Goal: Information Seeking & Learning: Learn about a topic

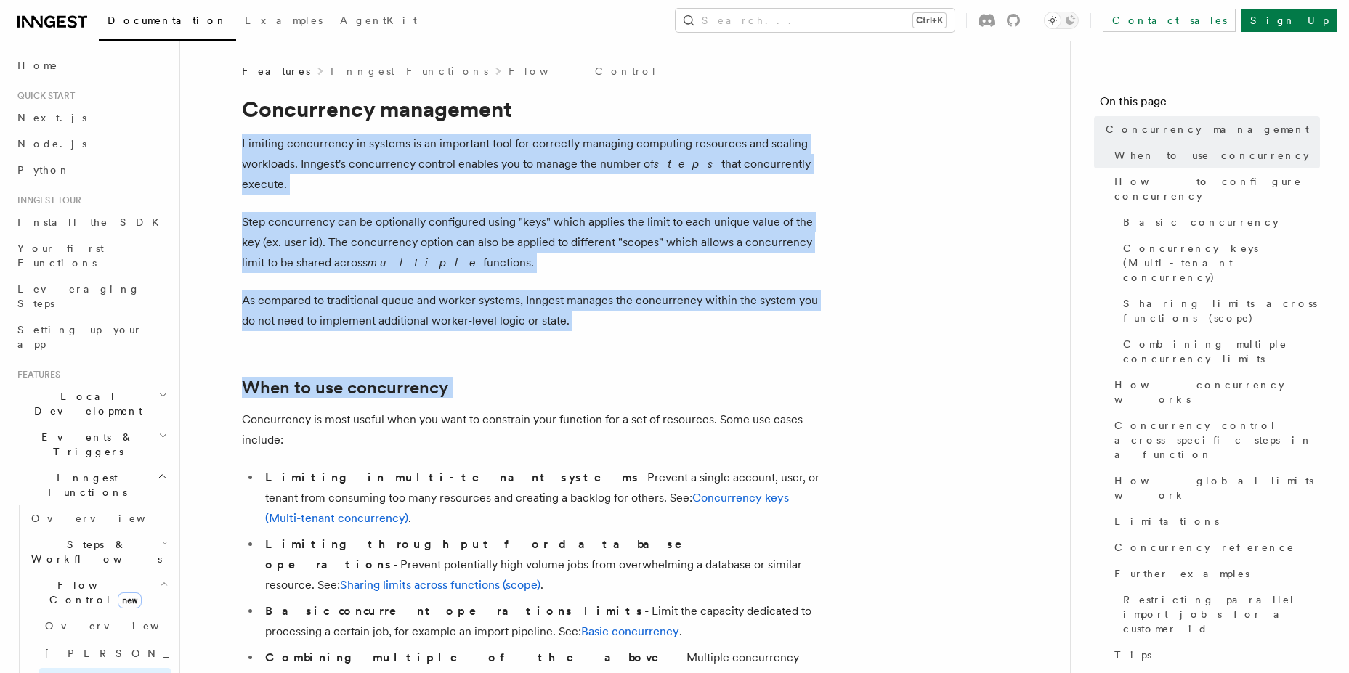
drag, startPoint x: 575, startPoint y: 320, endPoint x: 583, endPoint y: 128, distance: 191.9
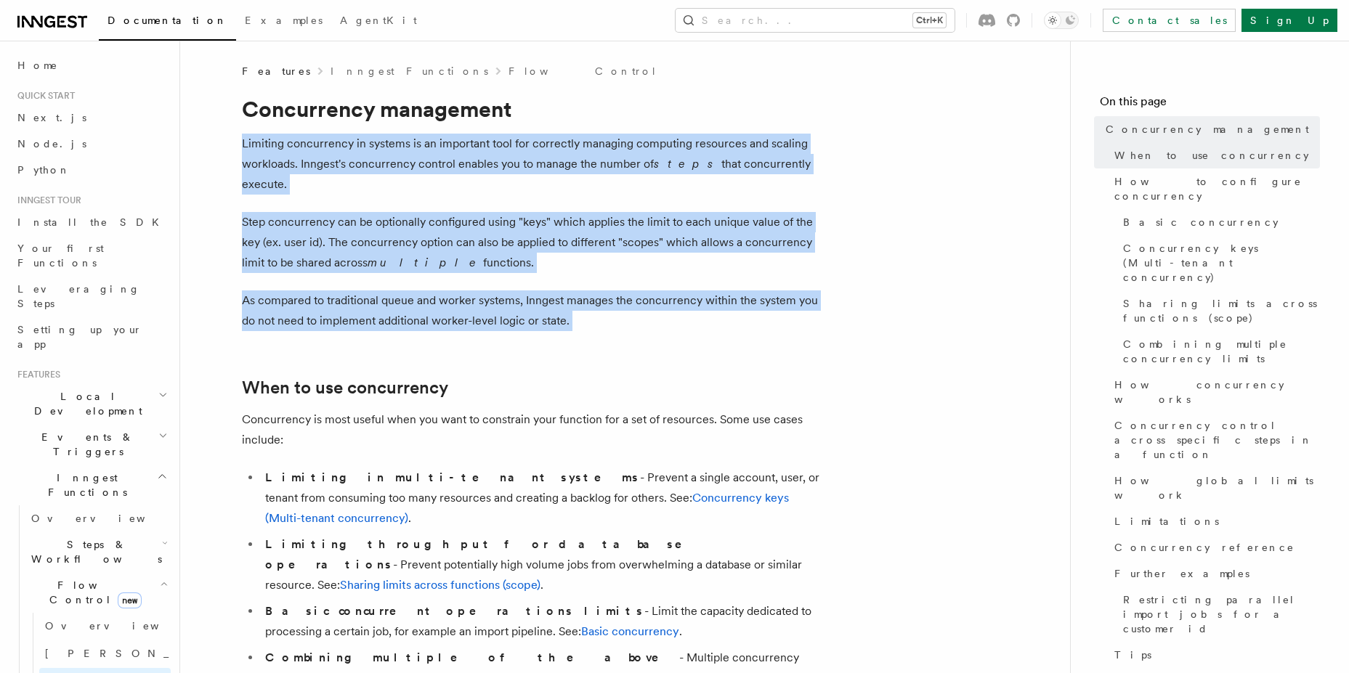
drag, startPoint x: 583, startPoint y: 128, endPoint x: 491, endPoint y: 308, distance: 202.0
click at [491, 308] on p "As compared to traditional queue and worker systems, Inngest manages the concur…" at bounding box center [532, 311] width 581 height 41
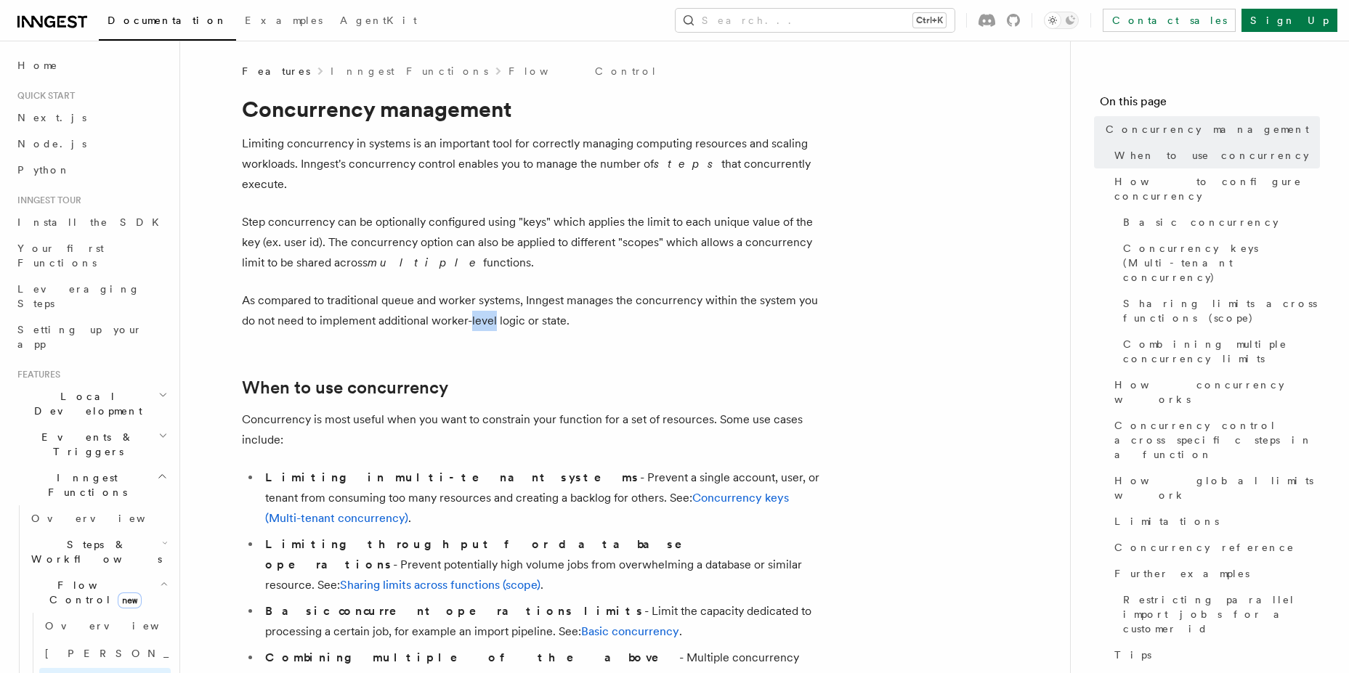
click at [491, 308] on p "As compared to traditional queue and worker systems, Inngest manages the concur…" at bounding box center [532, 311] width 581 height 41
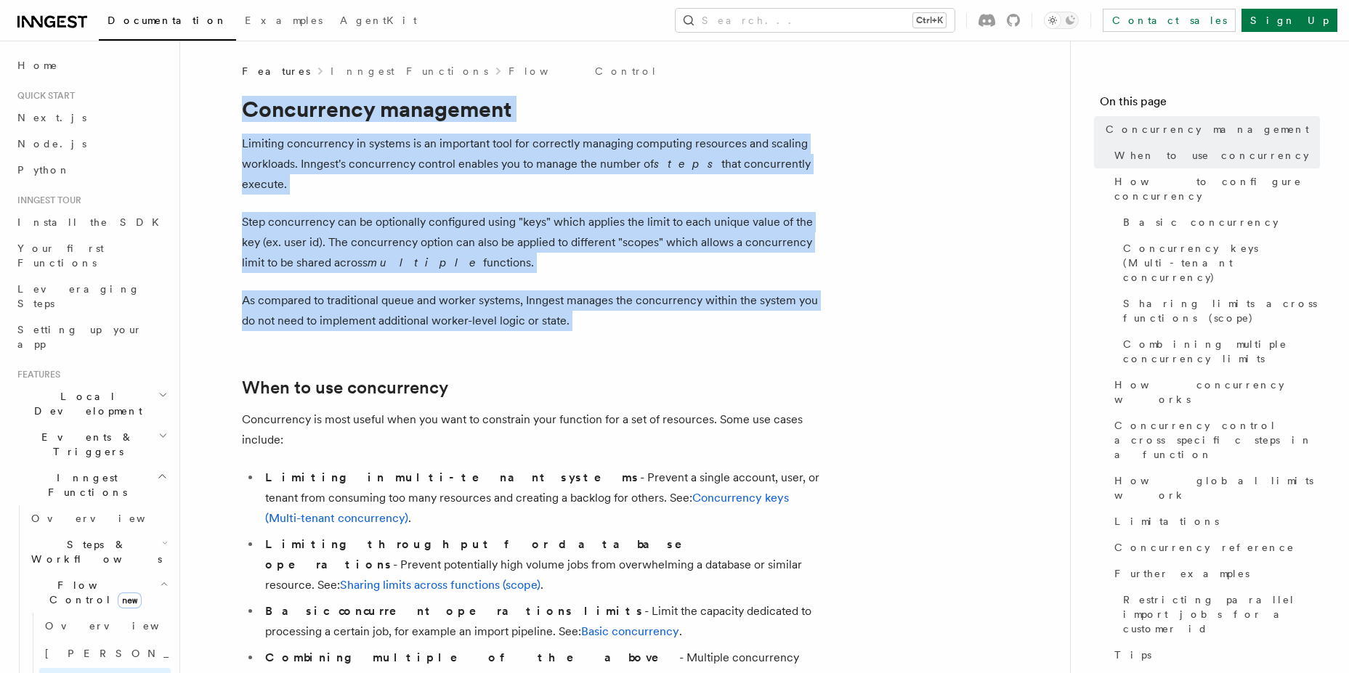
drag, startPoint x: 491, startPoint y: 308, endPoint x: 495, endPoint y: 79, distance: 228.8
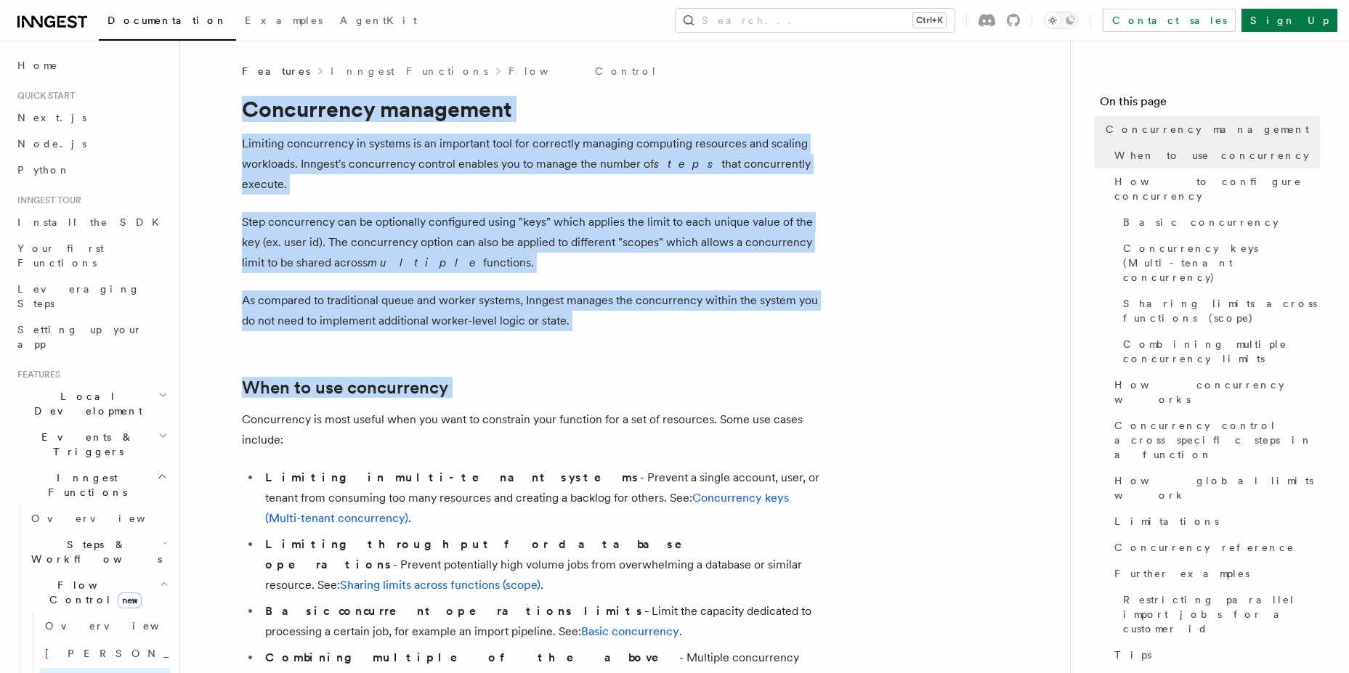
drag, startPoint x: 495, startPoint y: 79, endPoint x: 475, endPoint y: 341, distance: 262.9
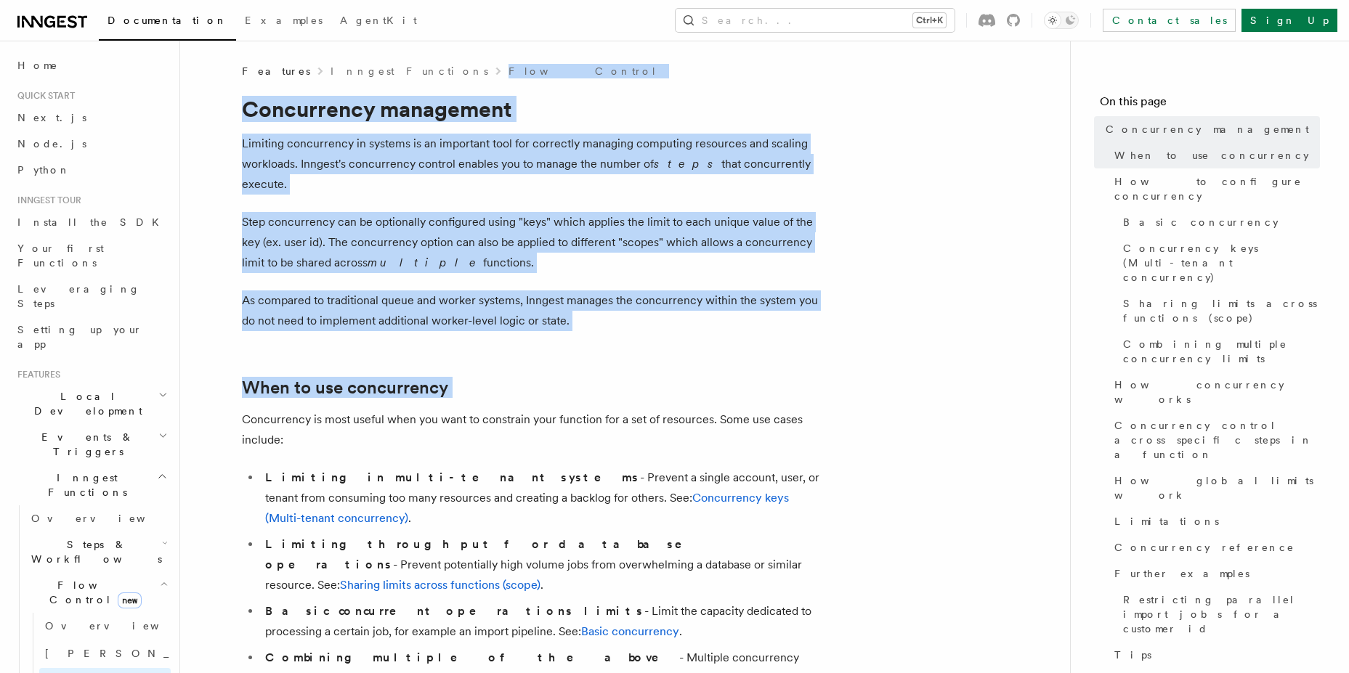
drag, startPoint x: 475, startPoint y: 341, endPoint x: 518, endPoint y: 71, distance: 273.6
click at [518, 71] on div "Features Inngest Functions Flow Control" at bounding box center [532, 71] width 581 height 15
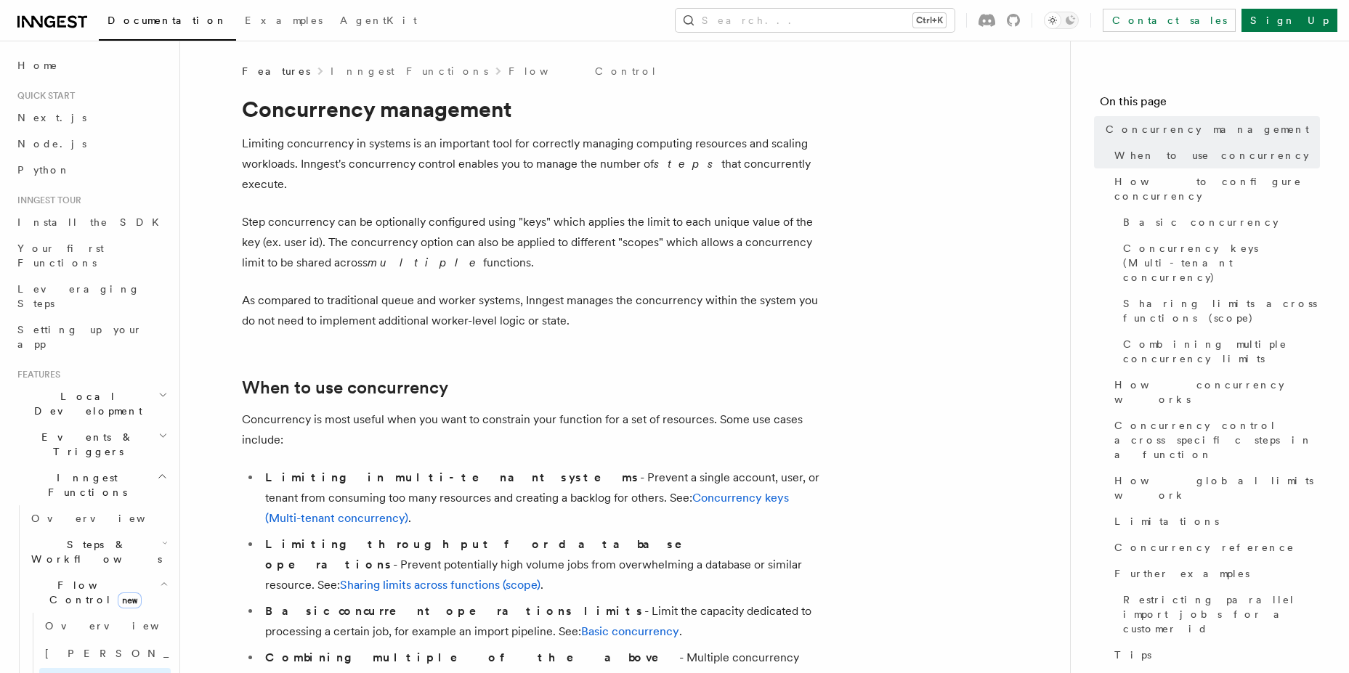
click at [518, 71] on div "Features Inngest Functions Flow Control" at bounding box center [532, 71] width 581 height 15
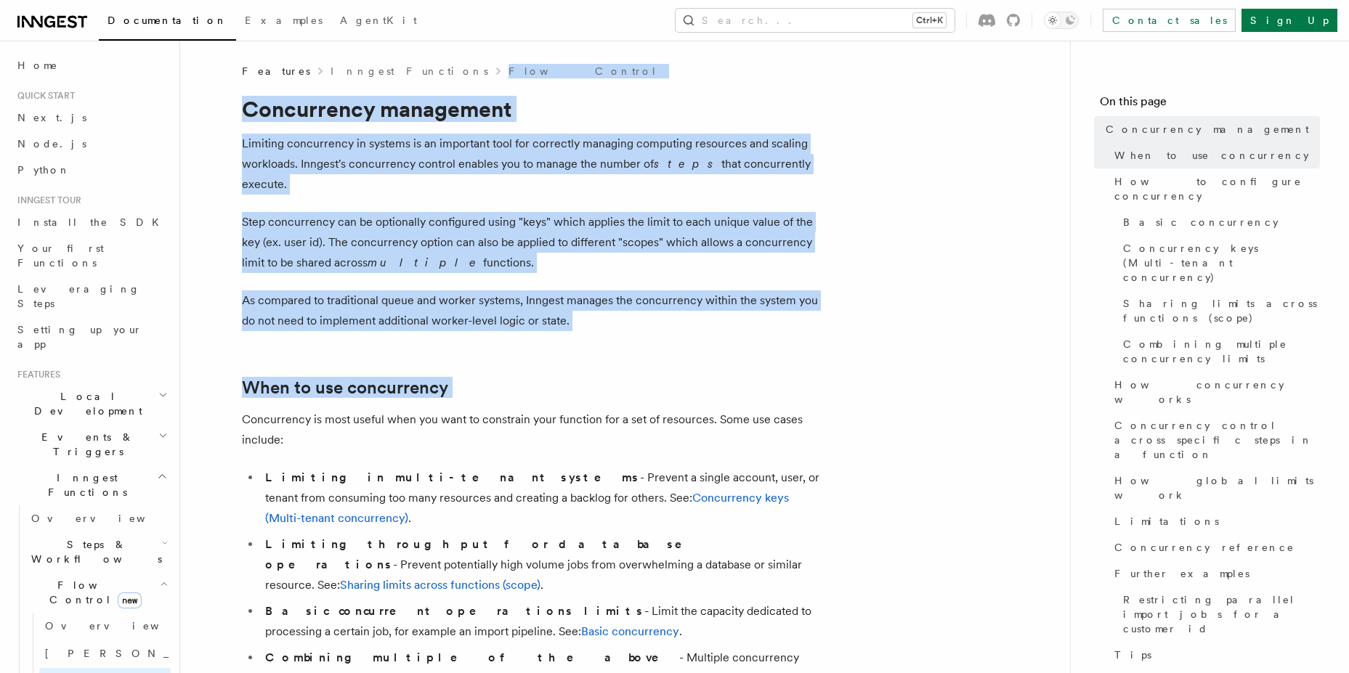
drag, startPoint x: 518, startPoint y: 71, endPoint x: 468, endPoint y: 343, distance: 276.1
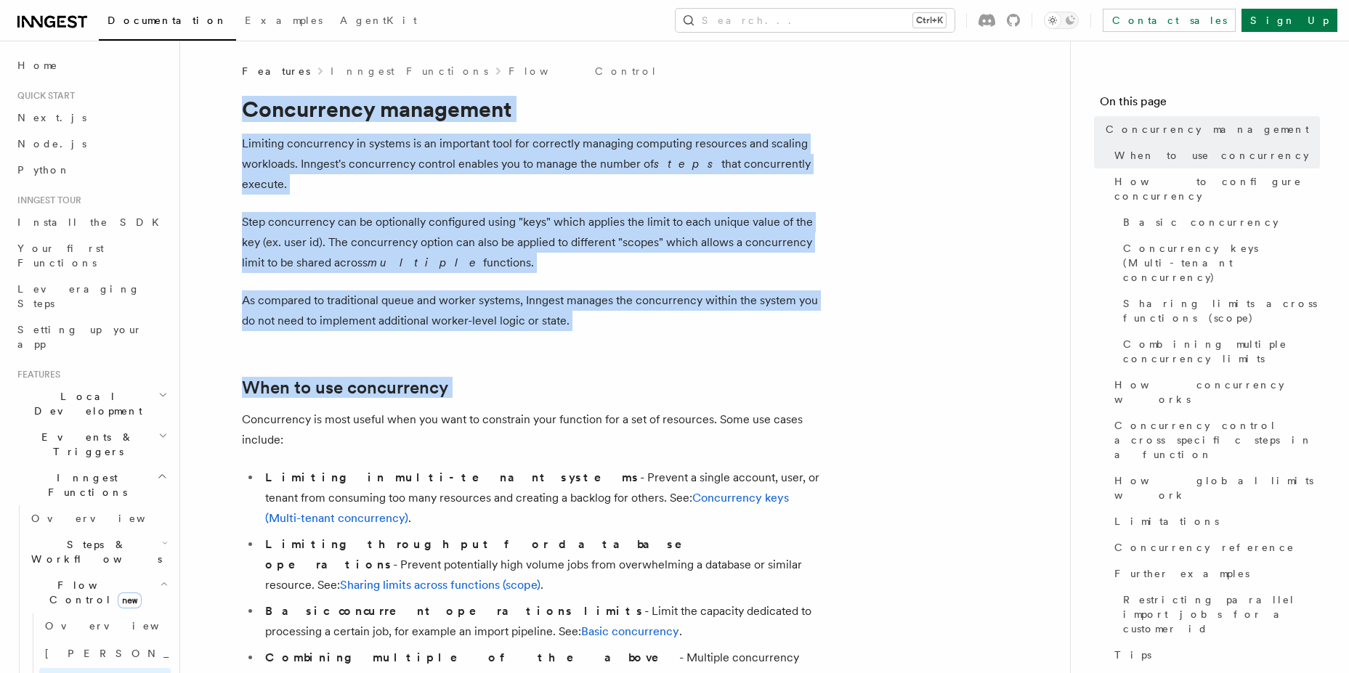
drag, startPoint x: 468, startPoint y: 343, endPoint x: 532, endPoint y: 94, distance: 257.0
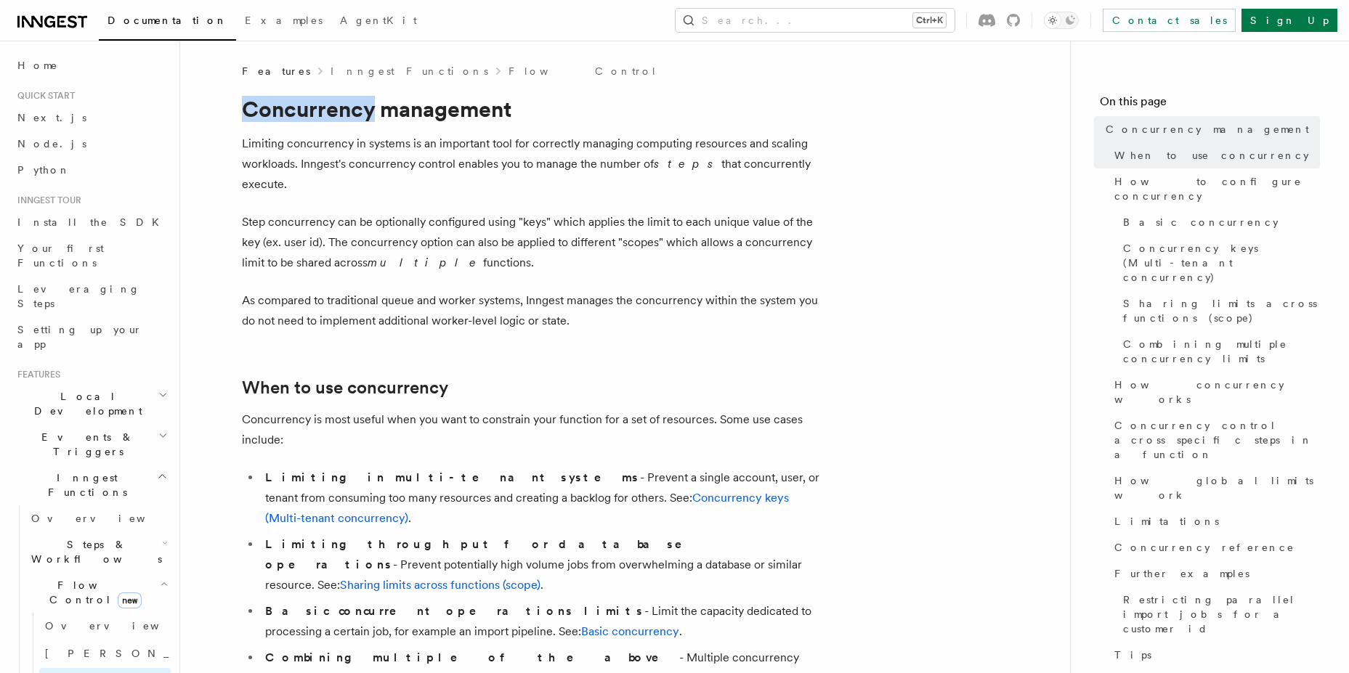
click at [474, 98] on h1 "Concurrency management" at bounding box center [532, 109] width 581 height 26
click at [455, 103] on h1 "Concurrency management" at bounding box center [532, 109] width 581 height 26
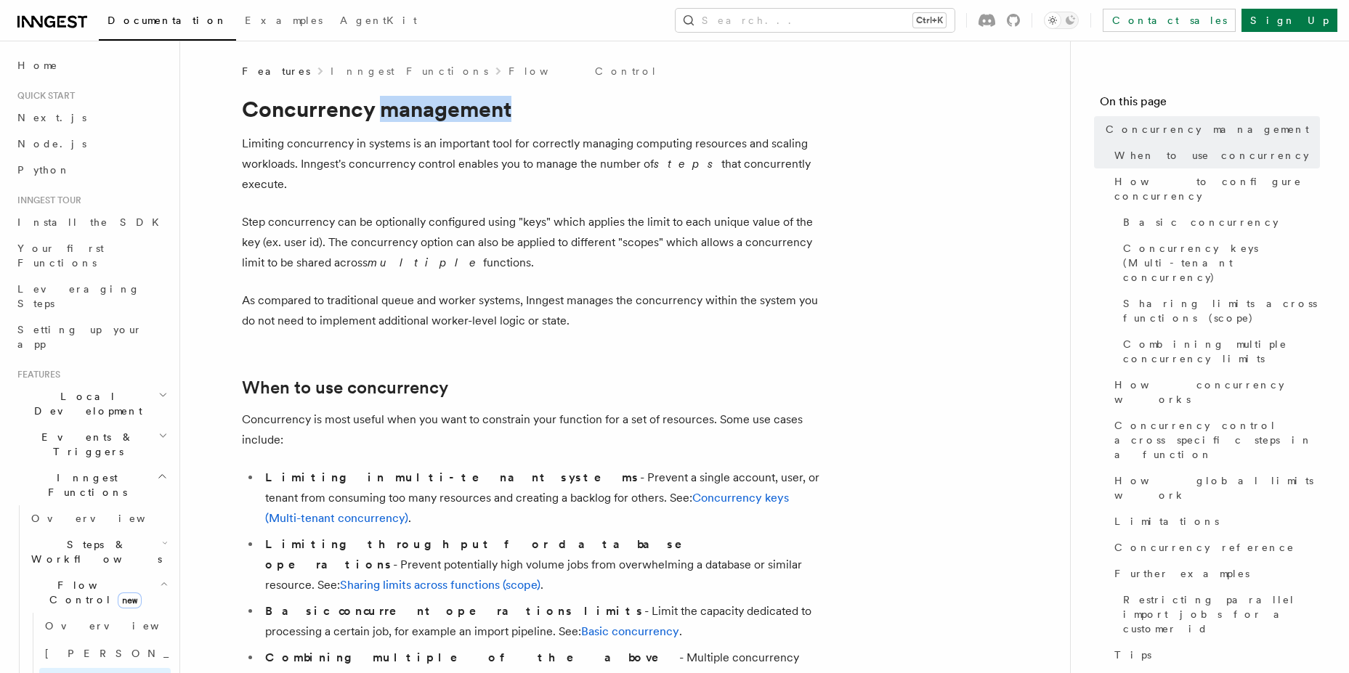
click at [455, 103] on h1 "Concurrency management" at bounding box center [532, 109] width 581 height 26
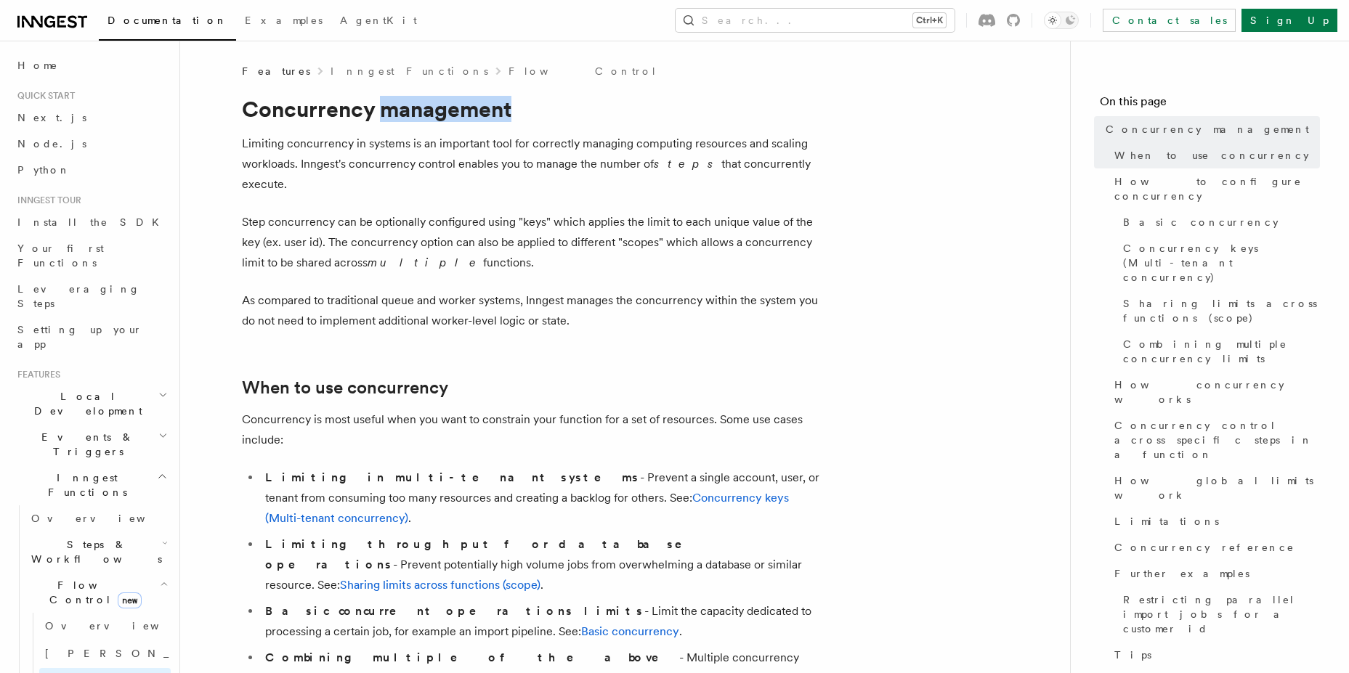
click at [455, 103] on h1 "Concurrency management" at bounding box center [532, 109] width 581 height 26
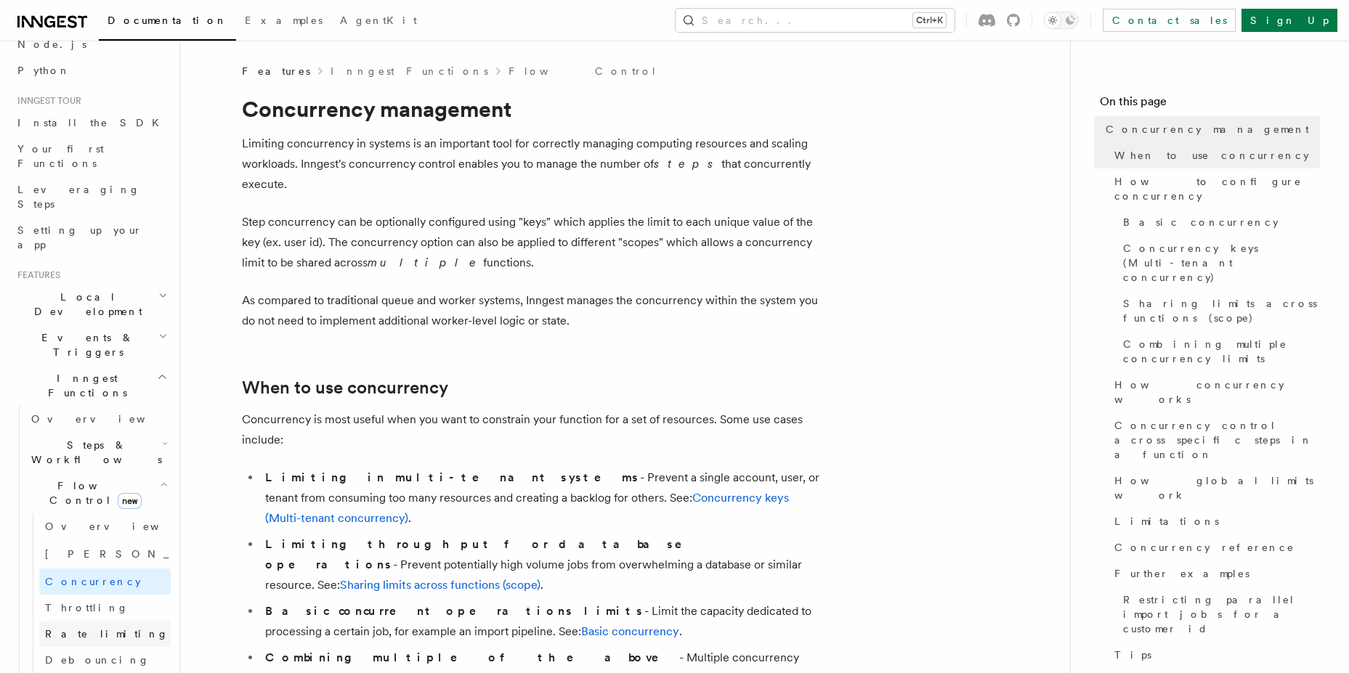
scroll to position [174, 0]
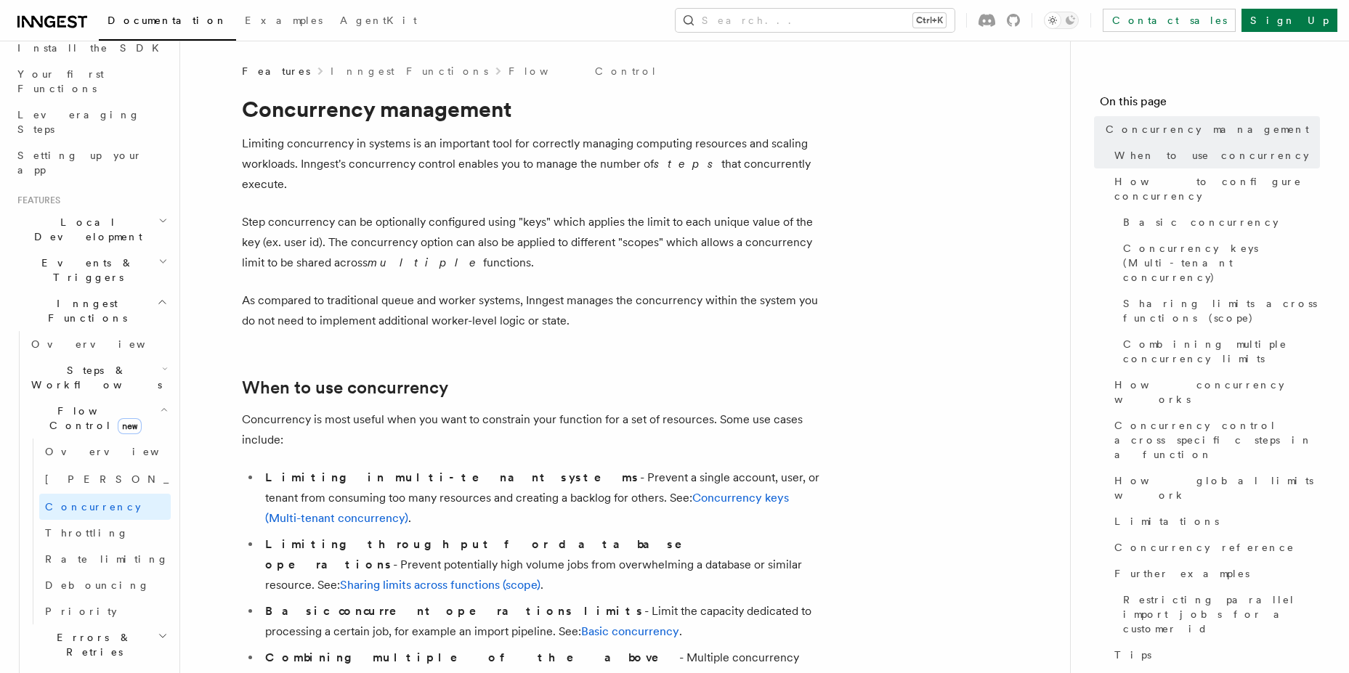
click at [163, 368] on icon "button" at bounding box center [165, 369] width 4 height 2
click at [162, 363] on icon "button" at bounding box center [165, 369] width 6 height 12
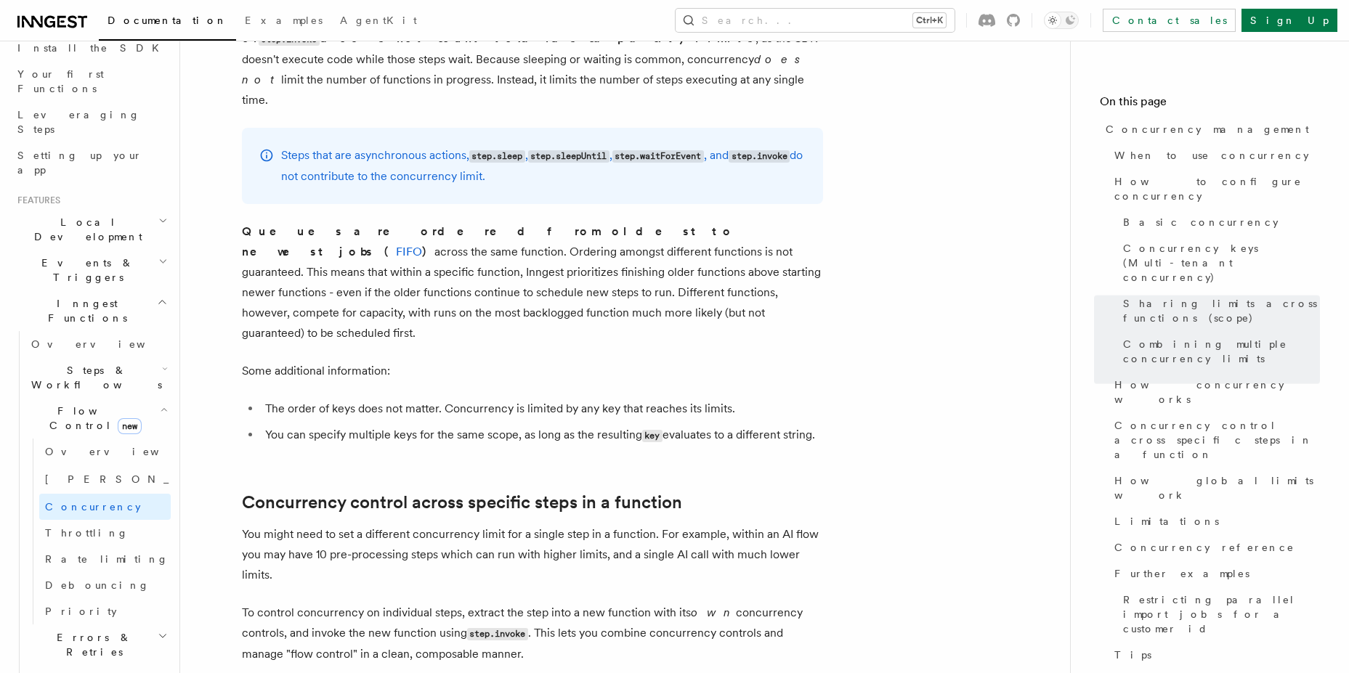
scroll to position [3312, 0]
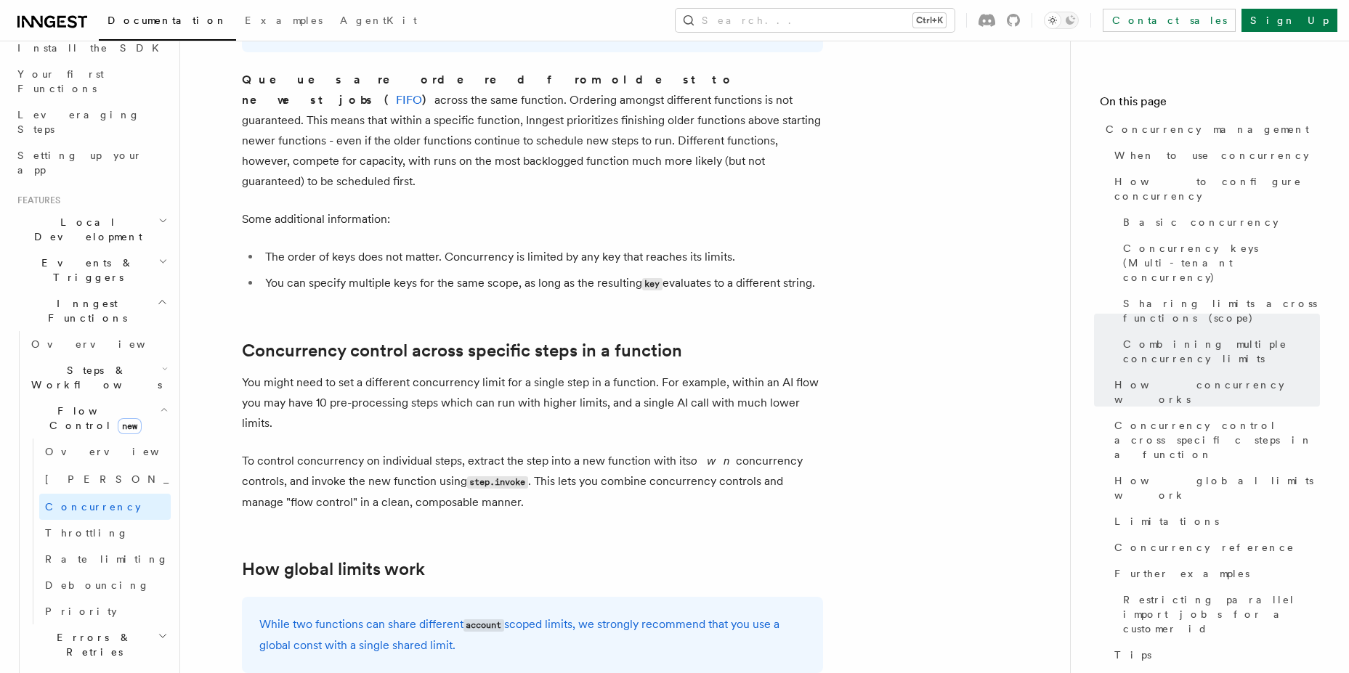
click at [439, 373] on p "You might need to set a different concurrency limit for a single step in a func…" at bounding box center [532, 403] width 581 height 61
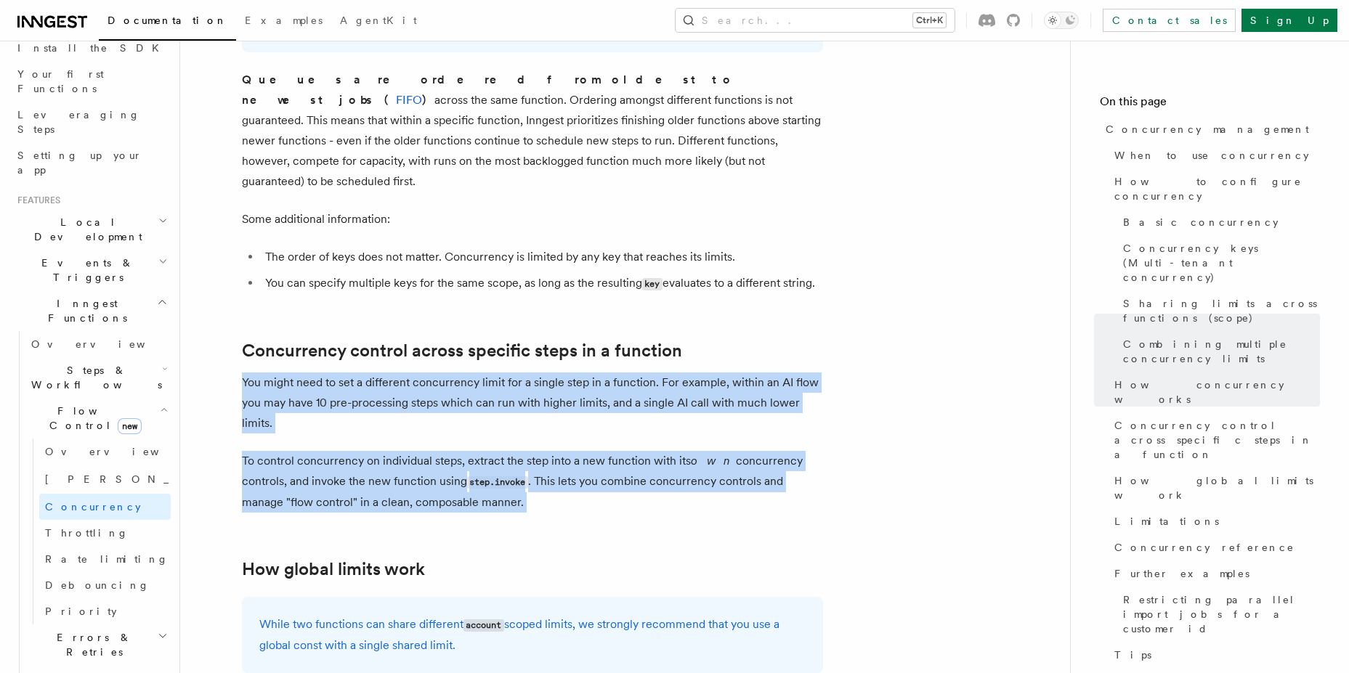
drag, startPoint x: 439, startPoint y: 280, endPoint x: 429, endPoint y: 381, distance: 100.8
click at [429, 381] on article "Features Inngest Functions Flow Control Concurrency management Limiting concurr…" at bounding box center [624, 153] width 843 height 6802
click at [429, 451] on p "To control concurrency on individual steps, extract the step into a new functio…" at bounding box center [532, 482] width 581 height 62
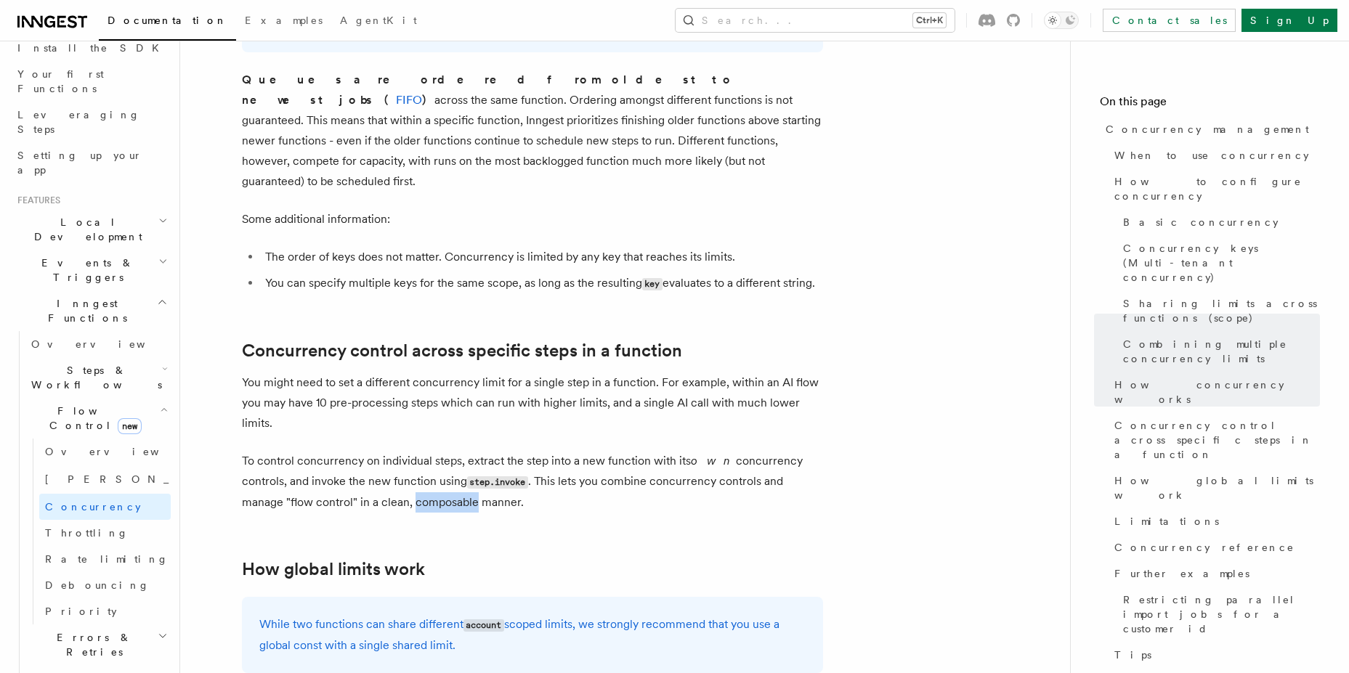
click at [429, 451] on p "To control concurrency on individual steps, extract the step into a new functio…" at bounding box center [532, 482] width 581 height 62
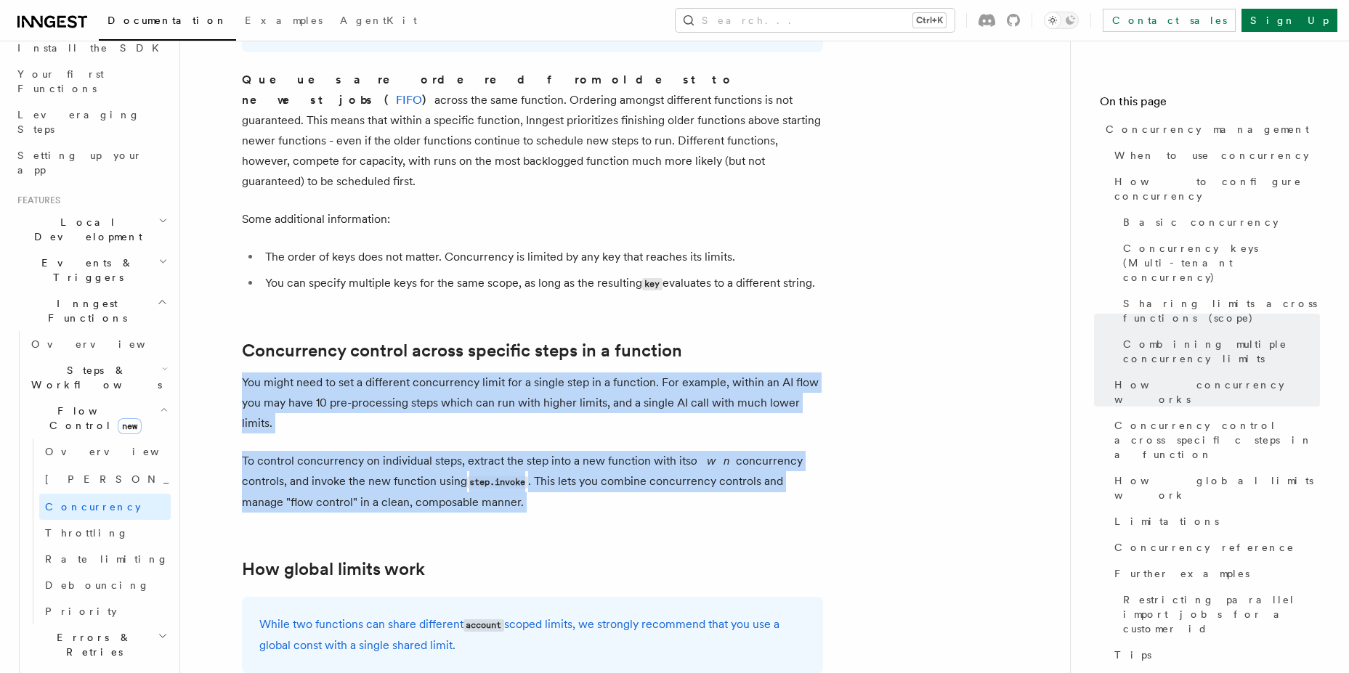
drag, startPoint x: 429, startPoint y: 381, endPoint x: 458, endPoint y: 274, distance: 110.8
click at [458, 275] on article "Features Inngest Functions Flow Control Concurrency management Limiting concurr…" at bounding box center [624, 153] width 843 height 6802
click at [458, 373] on p "You might need to set a different concurrency limit for a single step in a func…" at bounding box center [532, 403] width 581 height 61
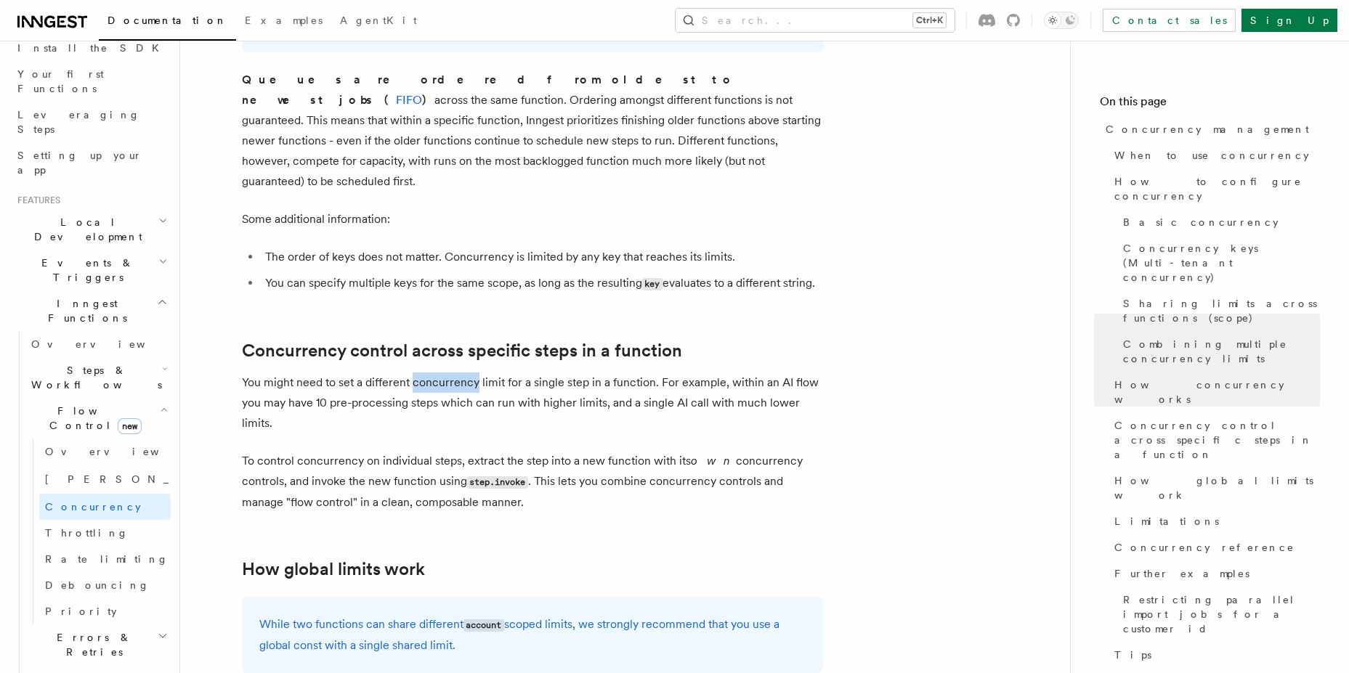
click at [458, 373] on p "You might need to set a different concurrency limit for a single step in a func…" at bounding box center [532, 403] width 581 height 61
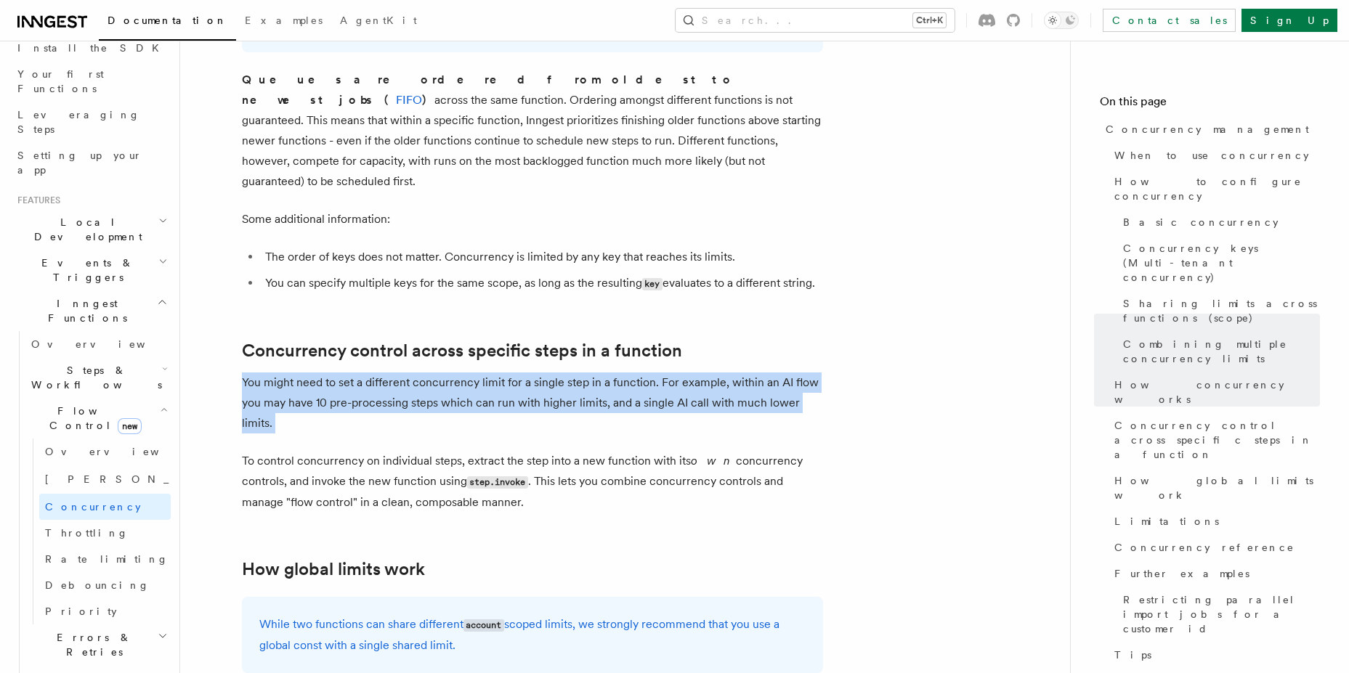
click at [458, 373] on p "You might need to set a different concurrency limit for a single step in a func…" at bounding box center [532, 403] width 581 height 61
click at [484, 373] on p "You might need to set a different concurrency limit for a single step in a func…" at bounding box center [532, 403] width 581 height 61
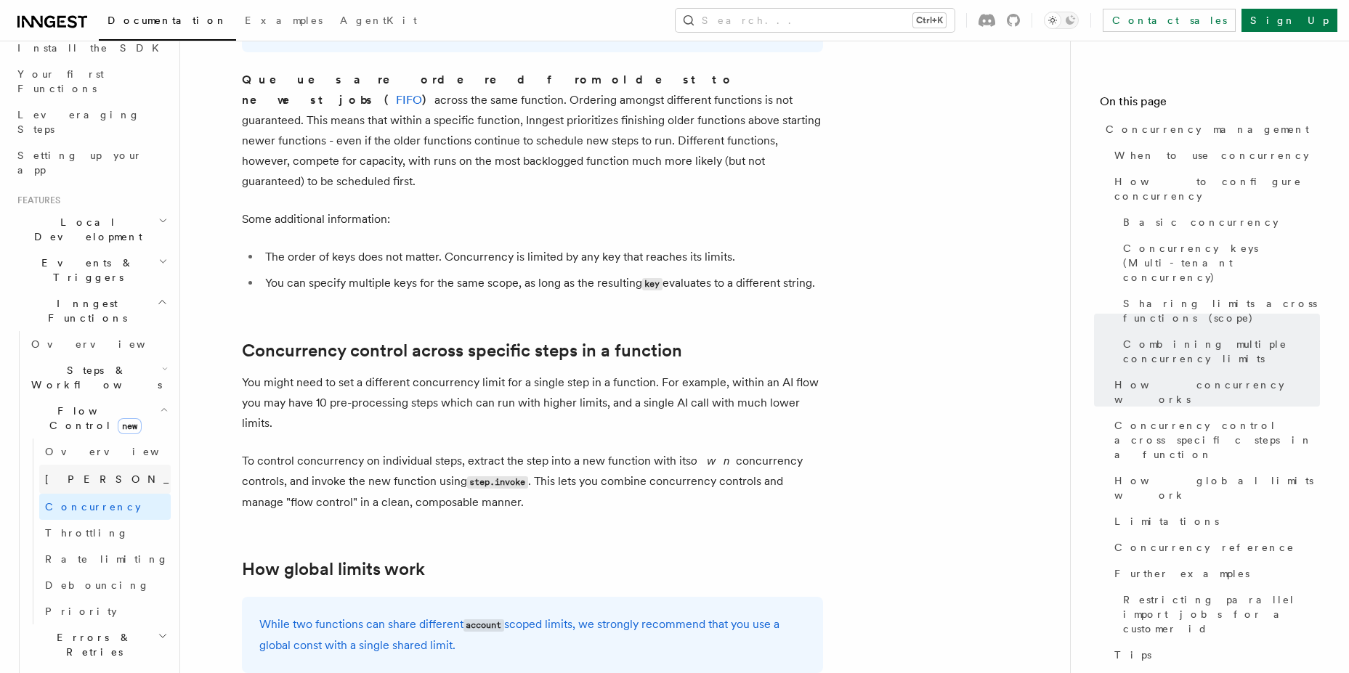
click at [86, 465] on link "[PERSON_NAME] new" at bounding box center [104, 479] width 131 height 29
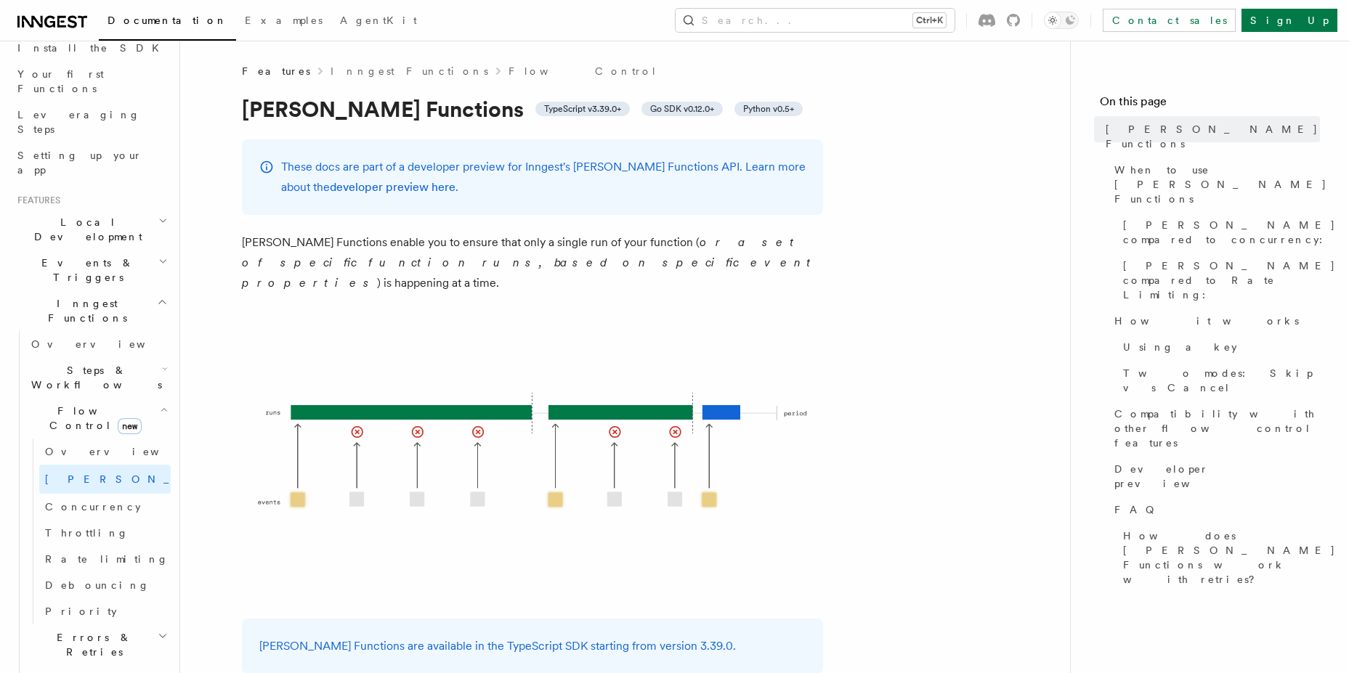
click at [525, 184] on p "These docs are part of a developer preview for Inngest's [PERSON_NAME] Function…" at bounding box center [543, 177] width 524 height 41
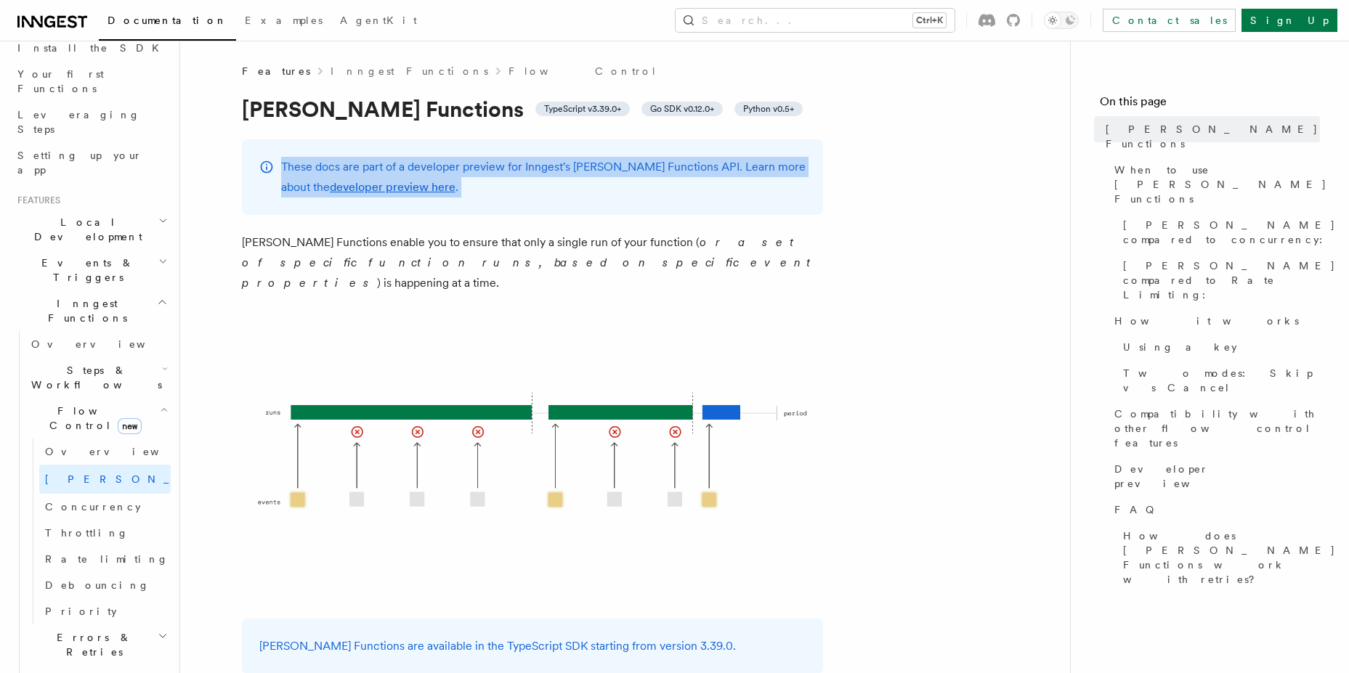
click at [525, 184] on p "These docs are part of a developer preview for Inngest's [PERSON_NAME] Function…" at bounding box center [543, 177] width 524 height 41
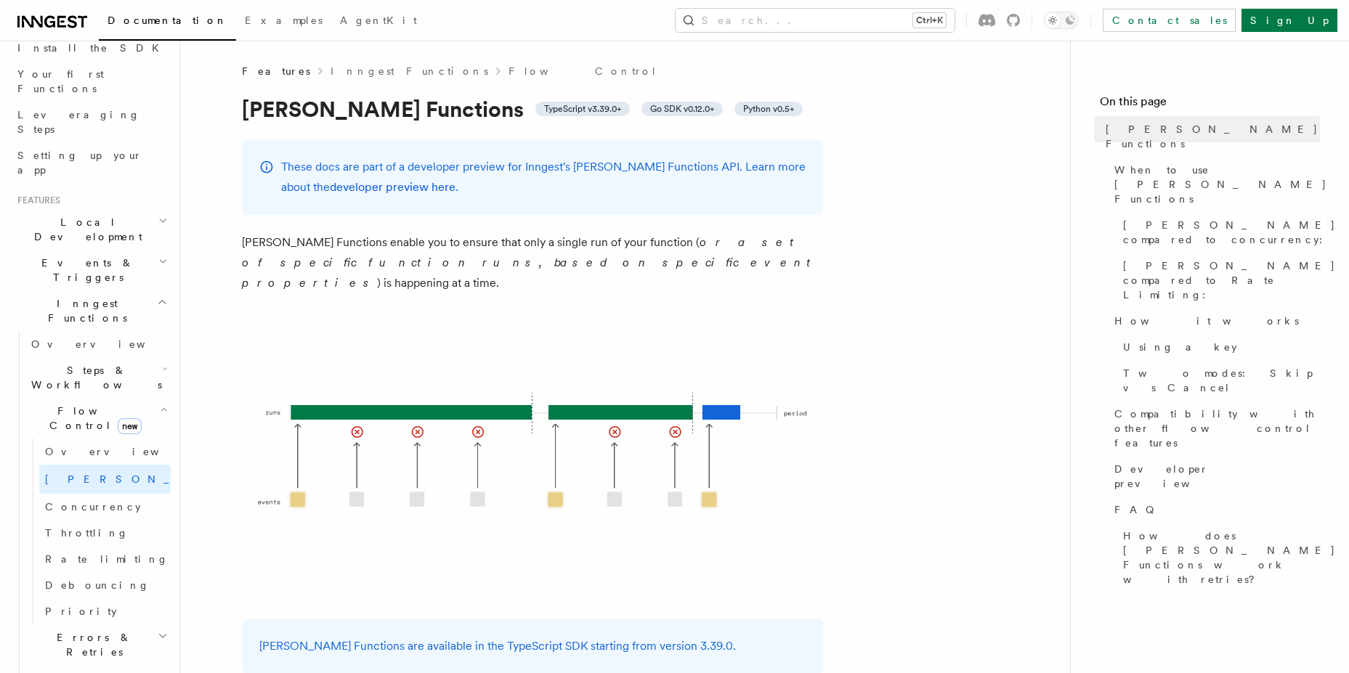
click at [525, 184] on p "These docs are part of a developer preview for Inngest's [PERSON_NAME] Function…" at bounding box center [543, 177] width 524 height 41
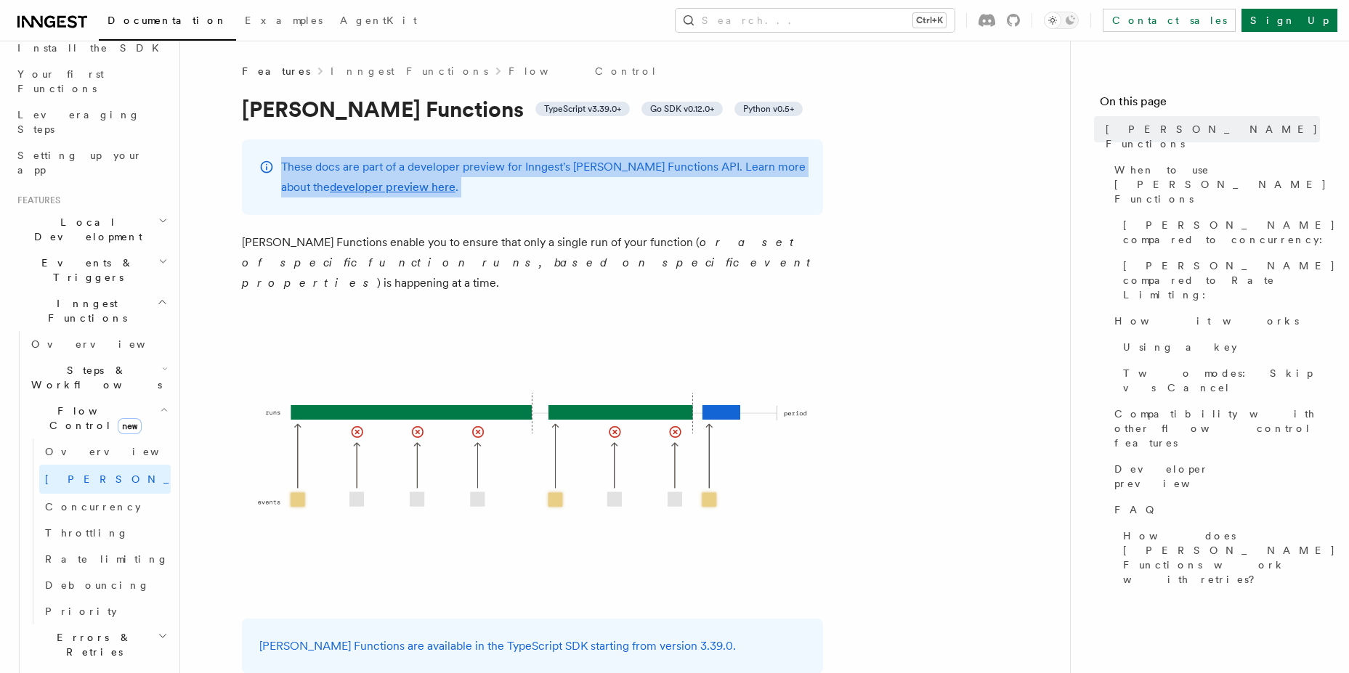
click at [525, 184] on p "These docs are part of a developer preview for Inngest's [PERSON_NAME] Function…" at bounding box center [543, 177] width 524 height 41
click at [522, 184] on p "These docs are part of a developer preview for Inngest's [PERSON_NAME] Function…" at bounding box center [543, 177] width 524 height 41
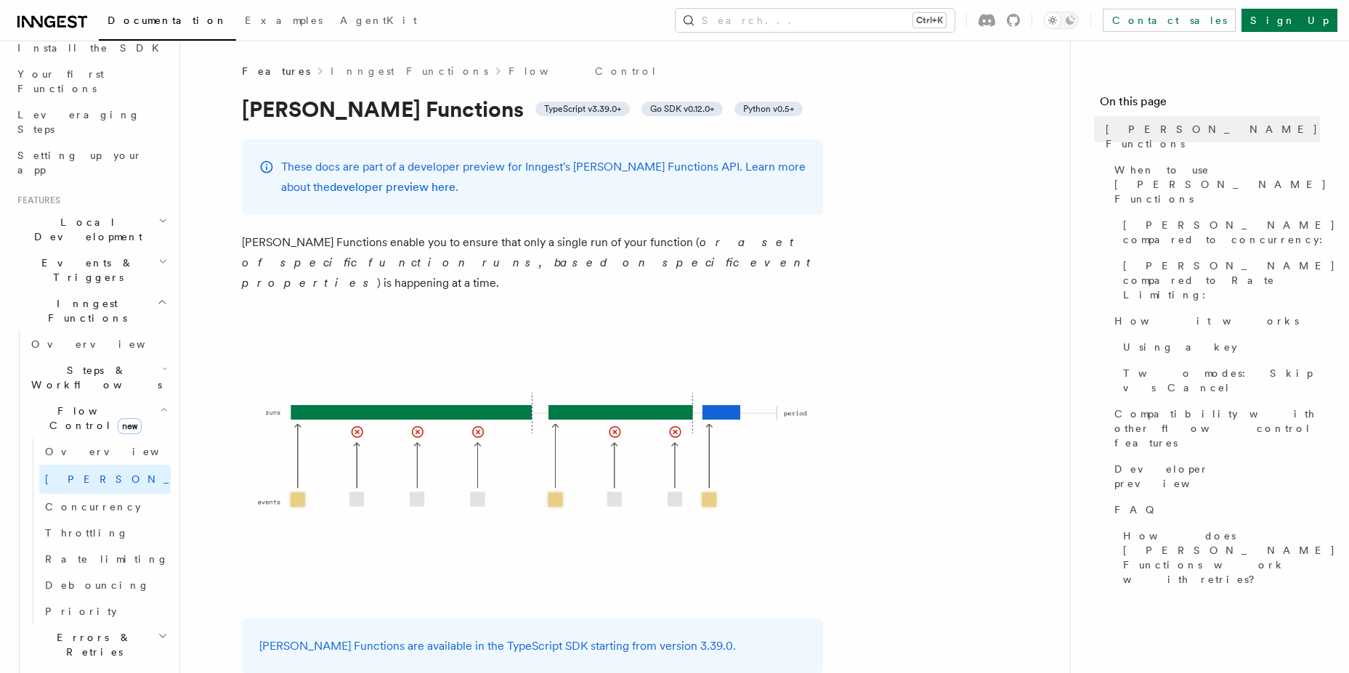
click at [522, 184] on p "These docs are part of a developer preview for Inngest's [PERSON_NAME] Function…" at bounding box center [543, 177] width 524 height 41
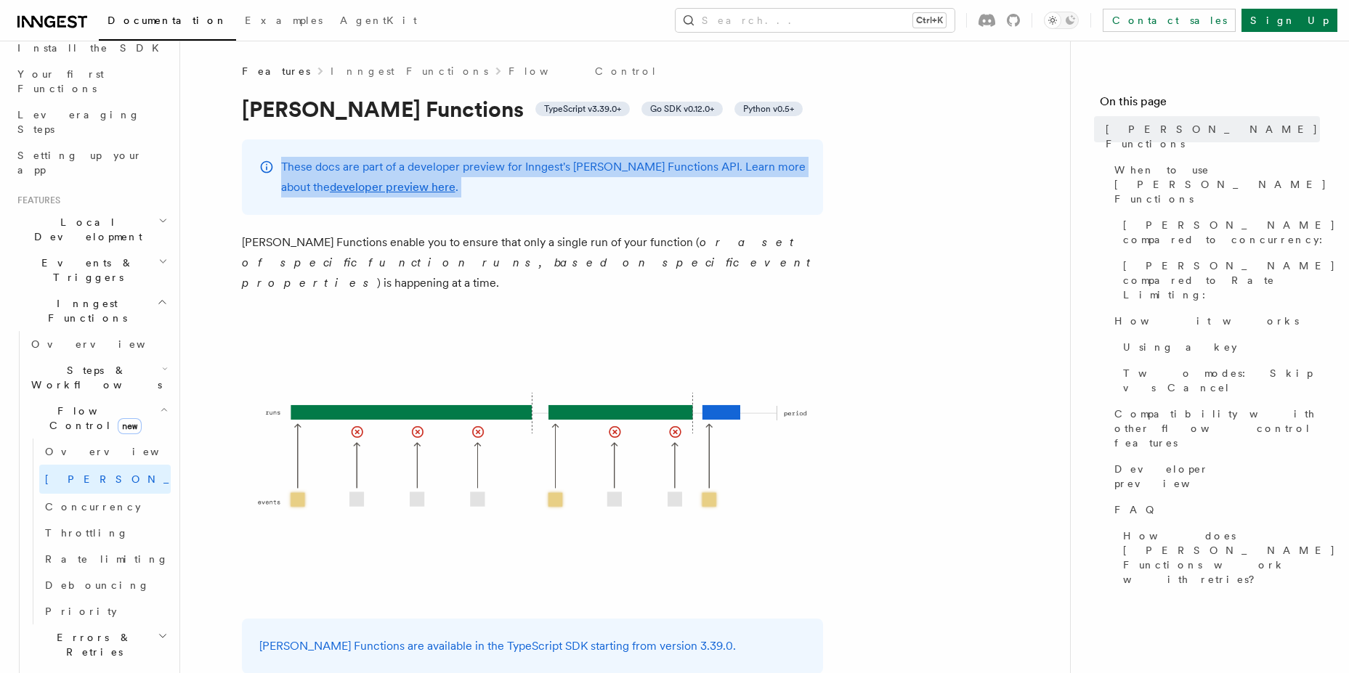
click at [522, 184] on p "These docs are part of a developer preview for Inngest's [PERSON_NAME] Function…" at bounding box center [543, 177] width 524 height 41
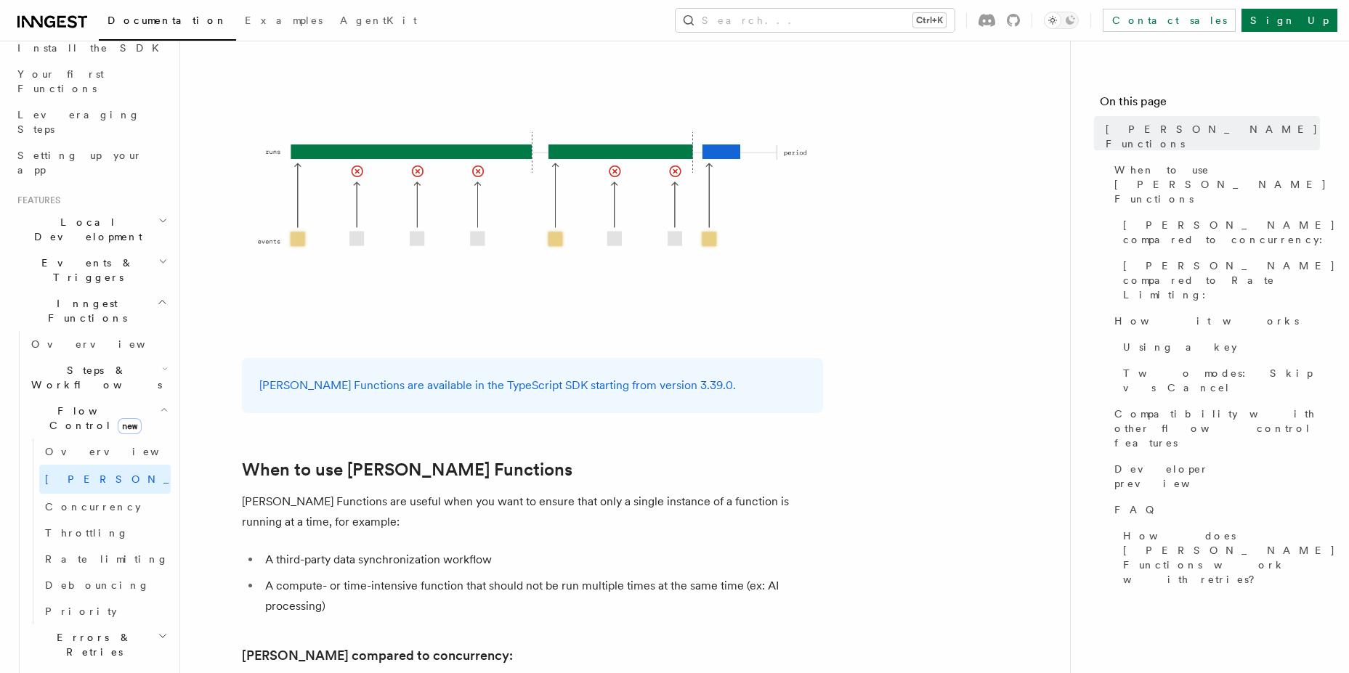
scroll to position [261, 0]
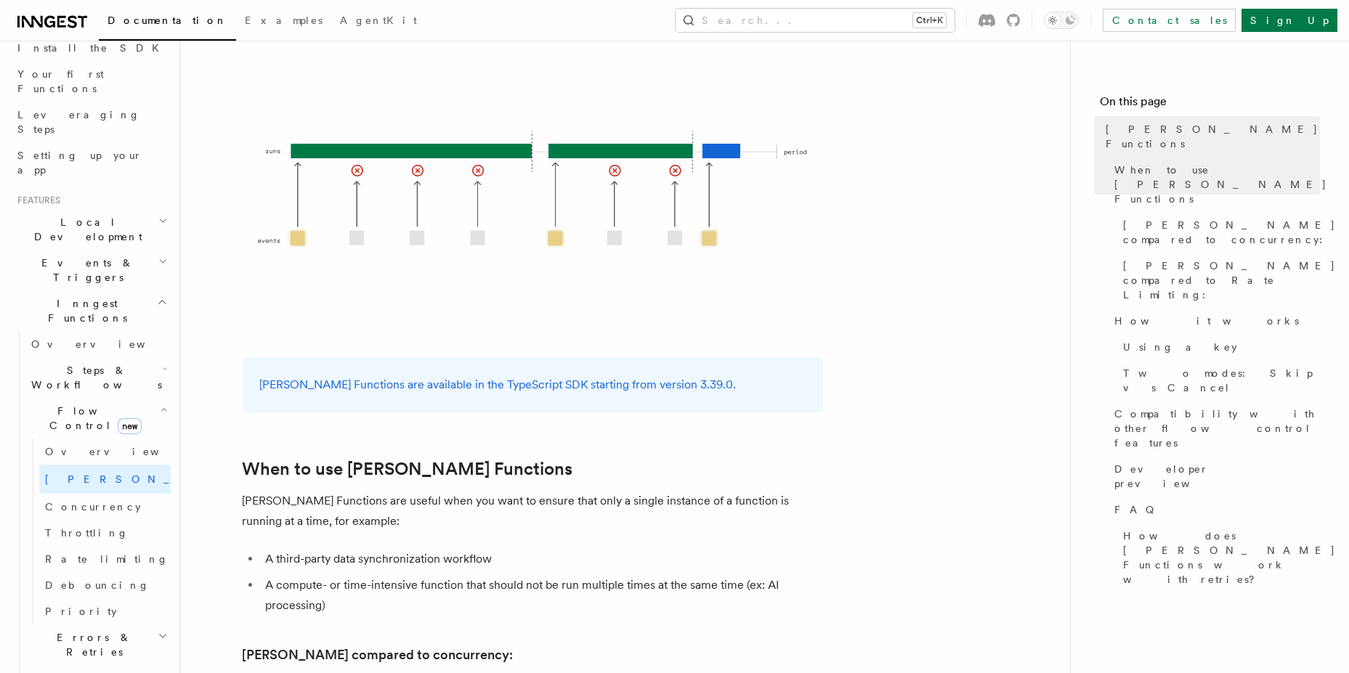
click at [453, 377] on div "[PERSON_NAME] Functions are available in the TypeScript SDK starting from versi…" at bounding box center [532, 384] width 581 height 55
click at [453, 376] on div "[PERSON_NAME] Functions are available in the TypeScript SDK starting from versi…" at bounding box center [532, 384] width 581 height 55
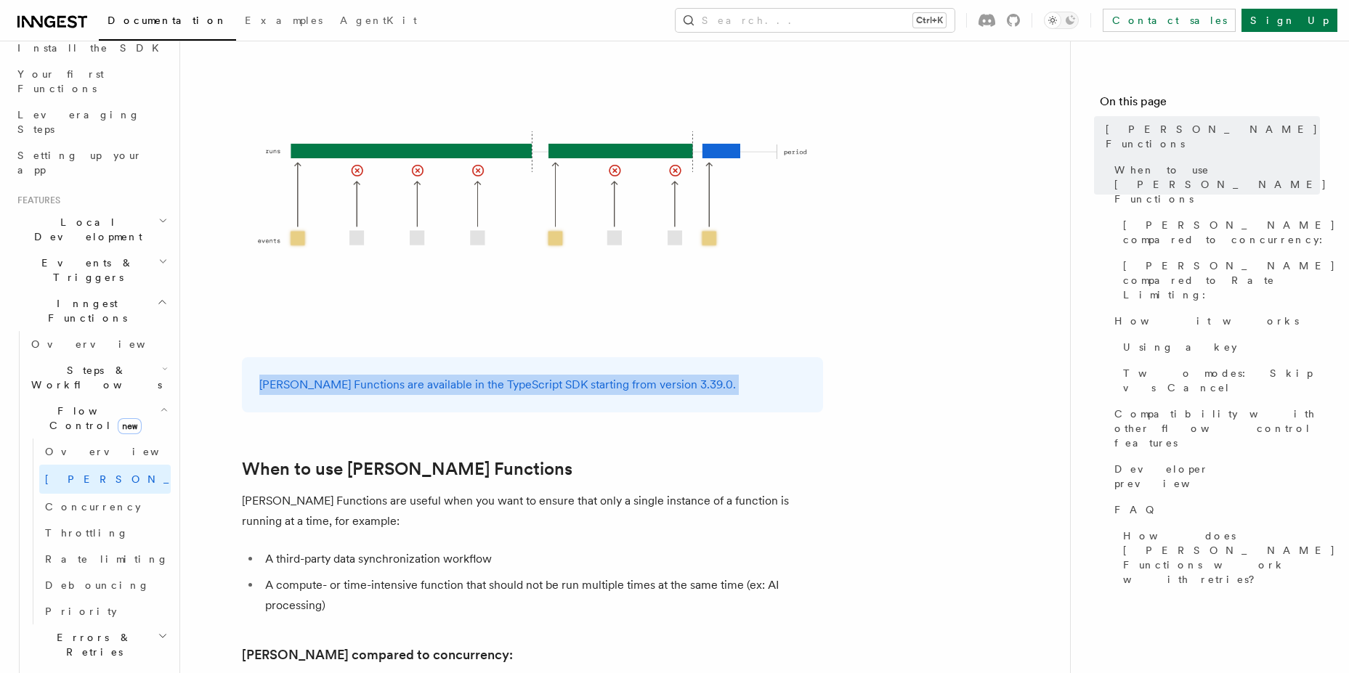
click at [453, 376] on div "[PERSON_NAME] Functions are available in the TypeScript SDK starting from versi…" at bounding box center [532, 384] width 581 height 55
click at [470, 375] on p "[PERSON_NAME] Functions are available in the TypeScript SDK starting from versi…" at bounding box center [532, 385] width 546 height 20
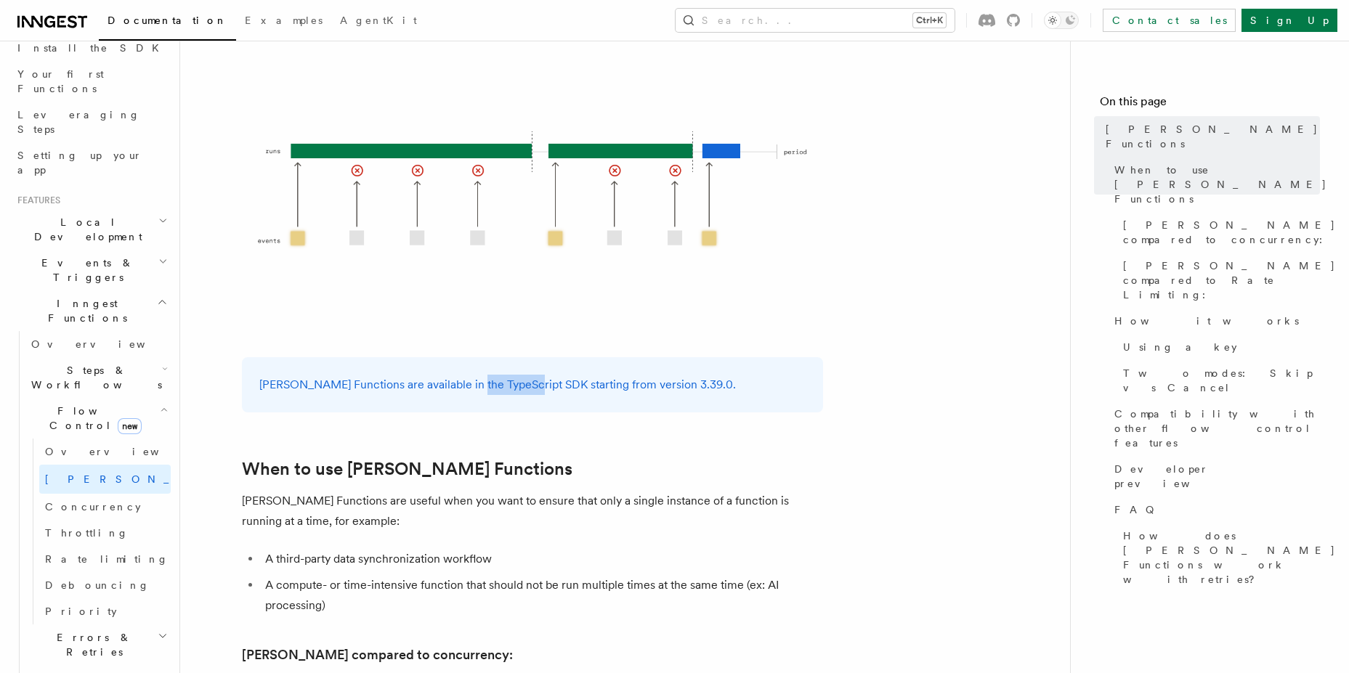
click at [470, 375] on p "[PERSON_NAME] Functions are available in the TypeScript SDK starting from versi…" at bounding box center [532, 385] width 546 height 20
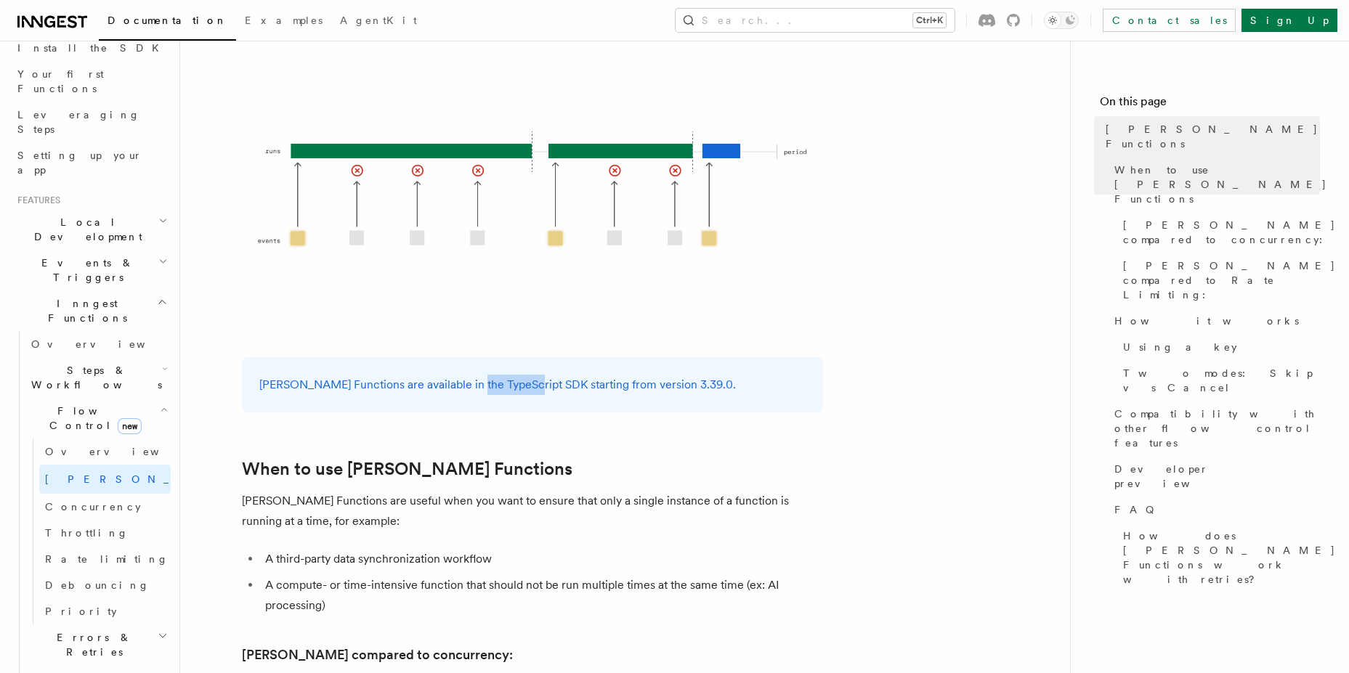
click at [468, 305] on img at bounding box center [532, 194] width 581 height 291
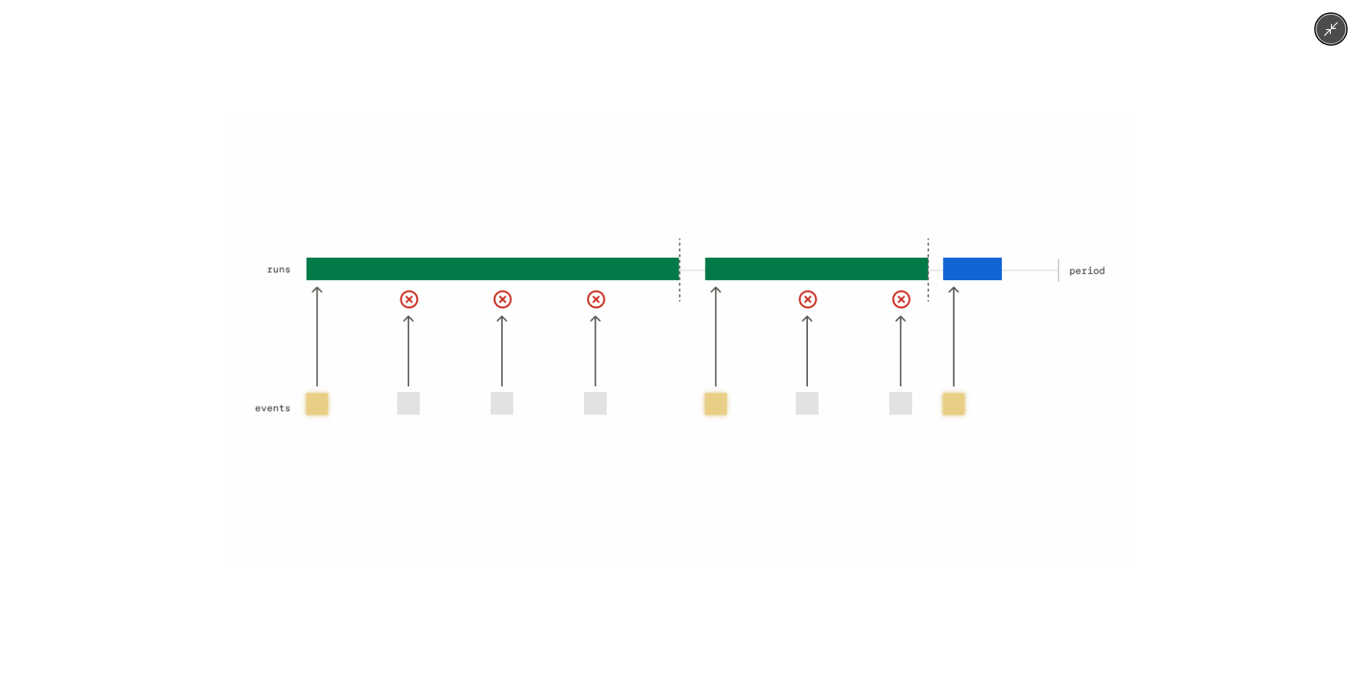
click at [471, 304] on img at bounding box center [679, 337] width 899 height 450
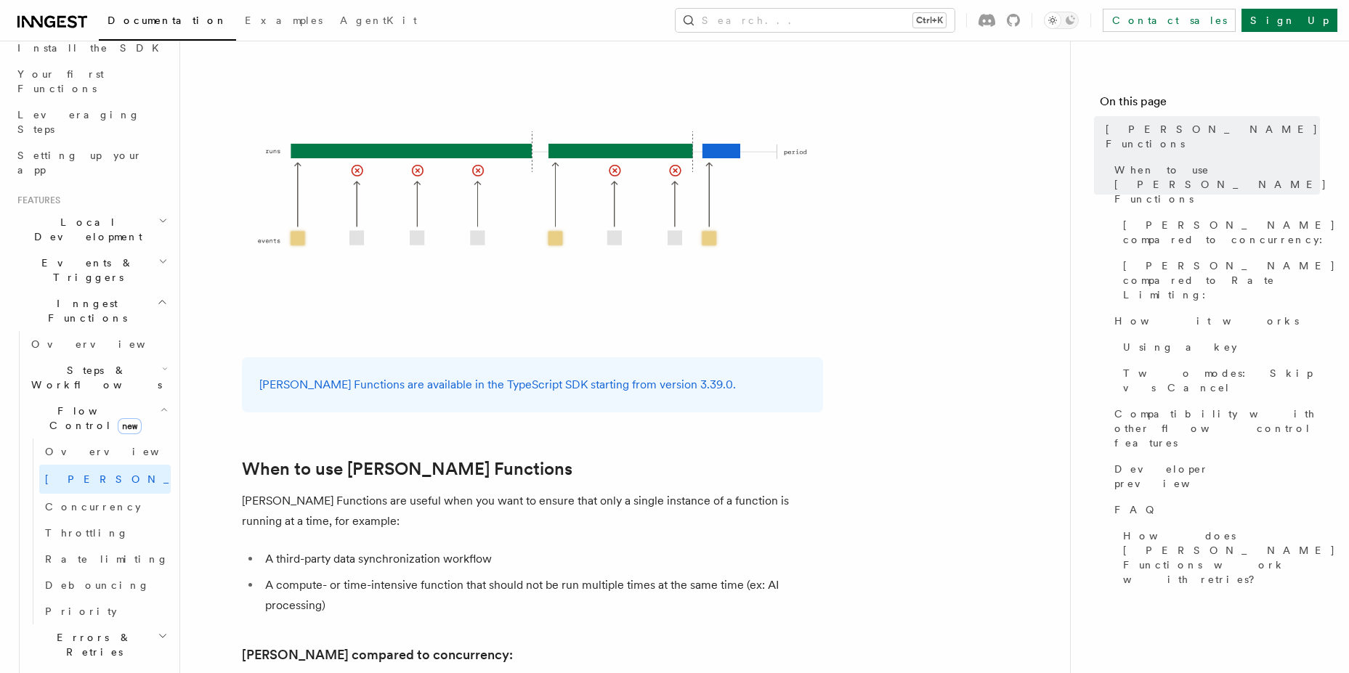
click at [599, 496] on p "[PERSON_NAME] Functions are useful when you want to ensure that only a single i…" at bounding box center [532, 511] width 581 height 41
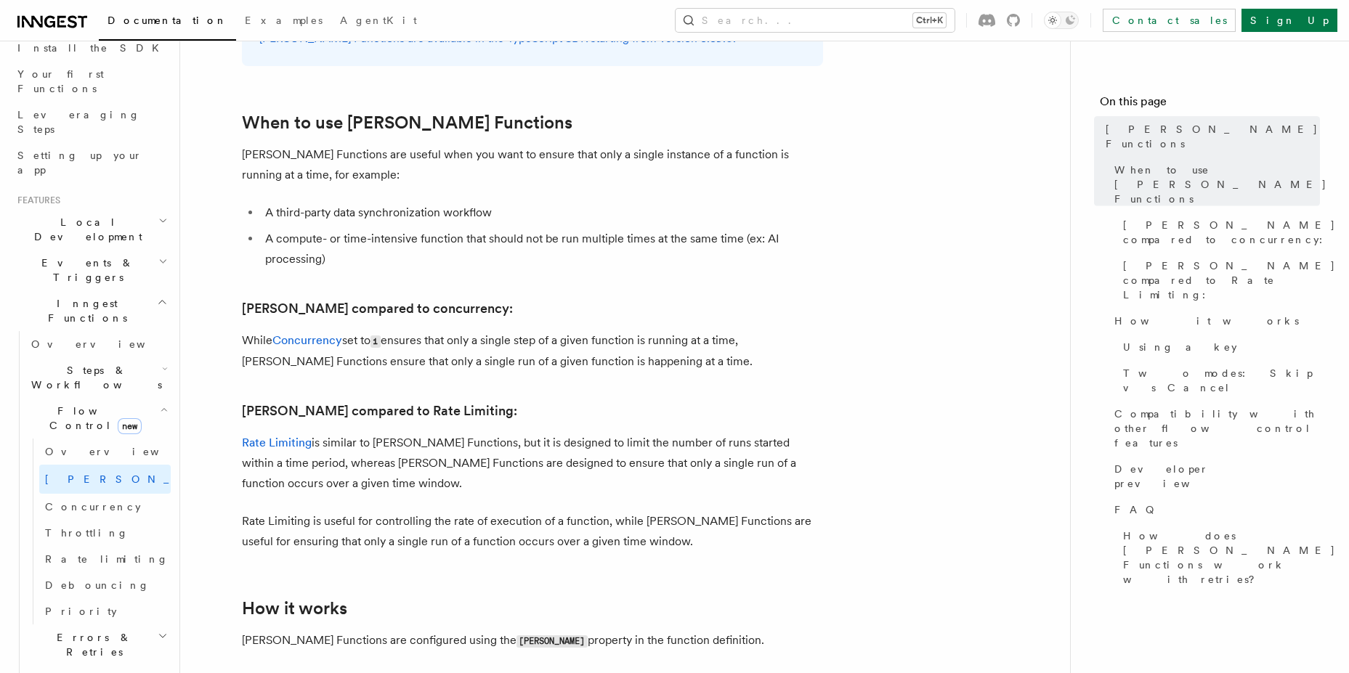
scroll to position [610, 0]
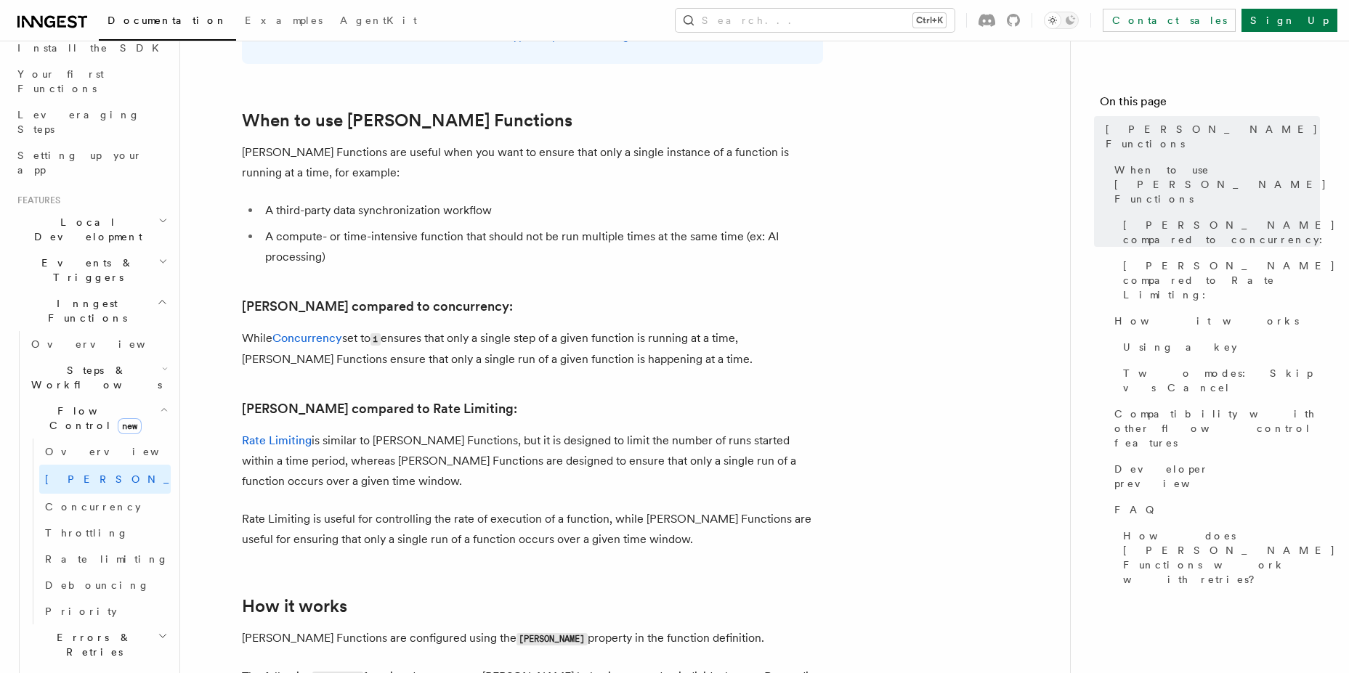
drag, startPoint x: 518, startPoint y: 296, endPoint x: 464, endPoint y: 492, distance: 202.6
click at [464, 509] on p "Rate Limiting is useful for controlling the rate of execution of a function, wh…" at bounding box center [532, 529] width 581 height 41
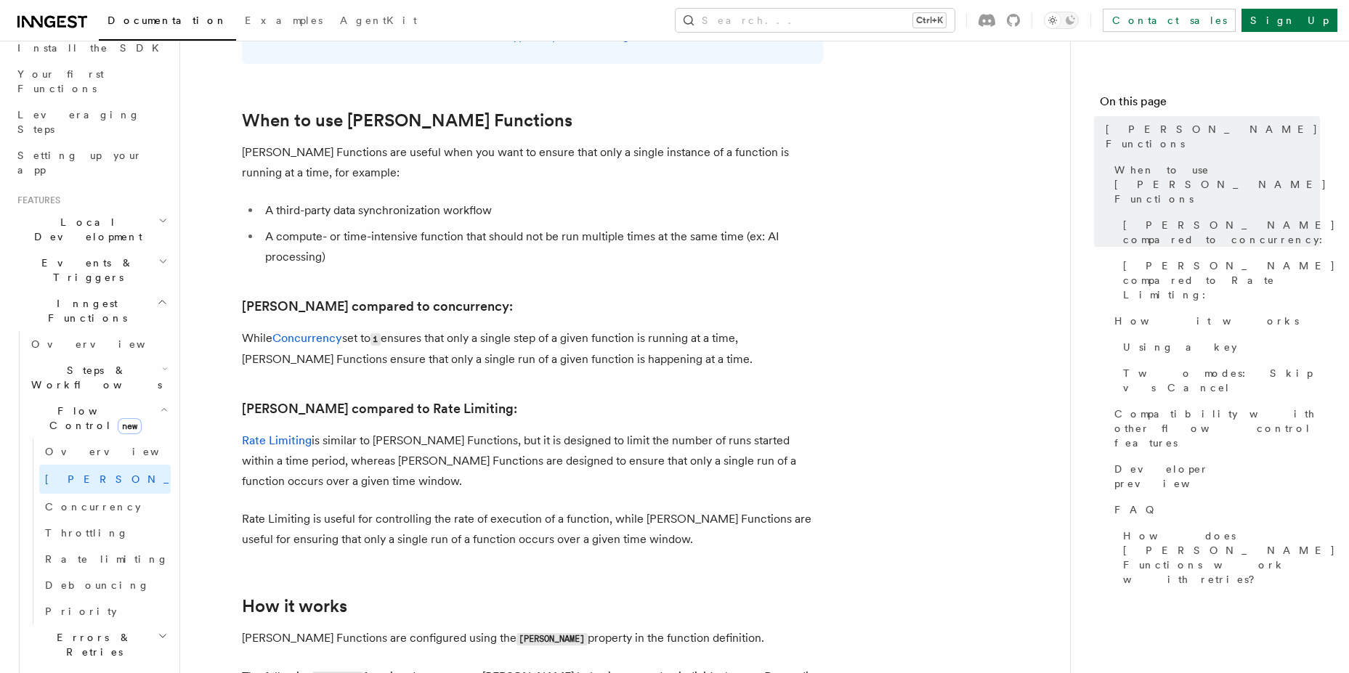
click at [464, 509] on p "Rate Limiting is useful for controlling the rate of execution of a function, wh…" at bounding box center [532, 529] width 581 height 41
drag, startPoint x: 464, startPoint y: 492, endPoint x: 503, endPoint y: 280, distance: 215.7
click at [503, 296] on h3 "[PERSON_NAME] compared to concurrency:" at bounding box center [532, 306] width 581 height 20
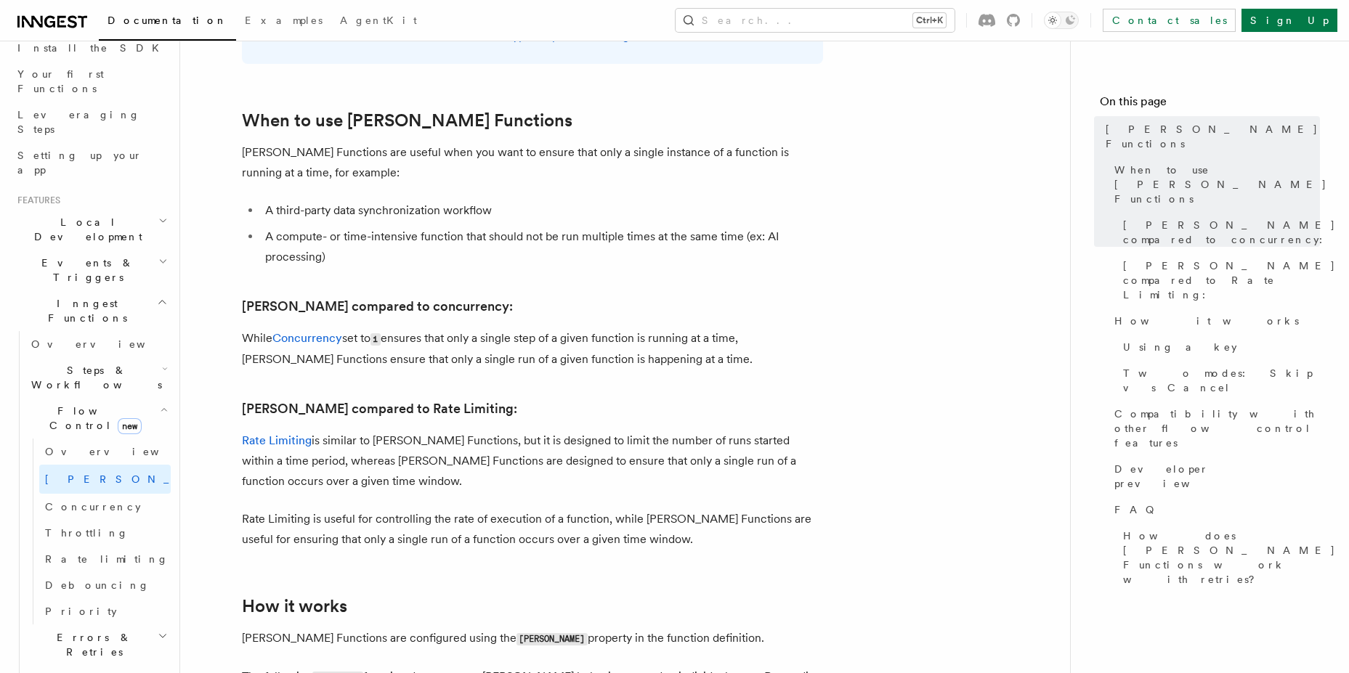
click at [503, 296] on h3 "[PERSON_NAME] compared to concurrency:" at bounding box center [532, 306] width 581 height 20
drag, startPoint x: 503, startPoint y: 280, endPoint x: 479, endPoint y: 463, distance: 184.7
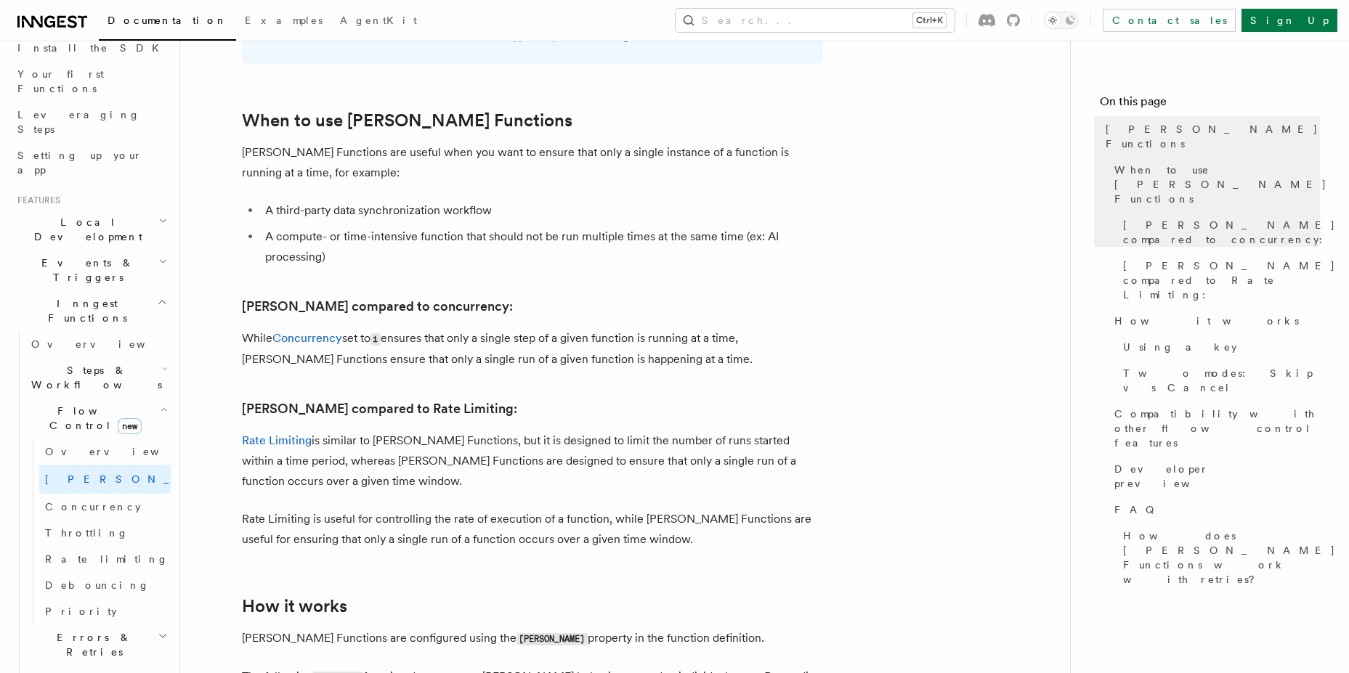
click at [479, 463] on p "Rate Limiting is similar to [PERSON_NAME] Functions, but it is designed to limi…" at bounding box center [532, 461] width 581 height 61
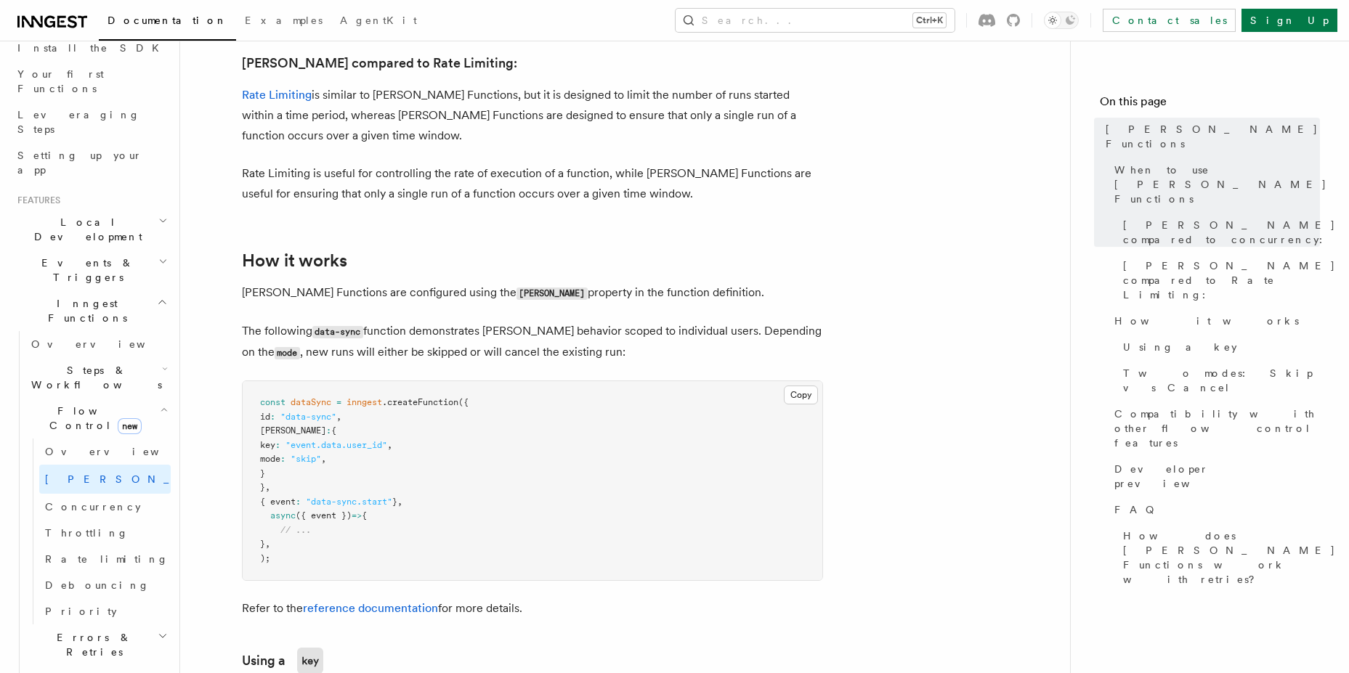
scroll to position [959, 0]
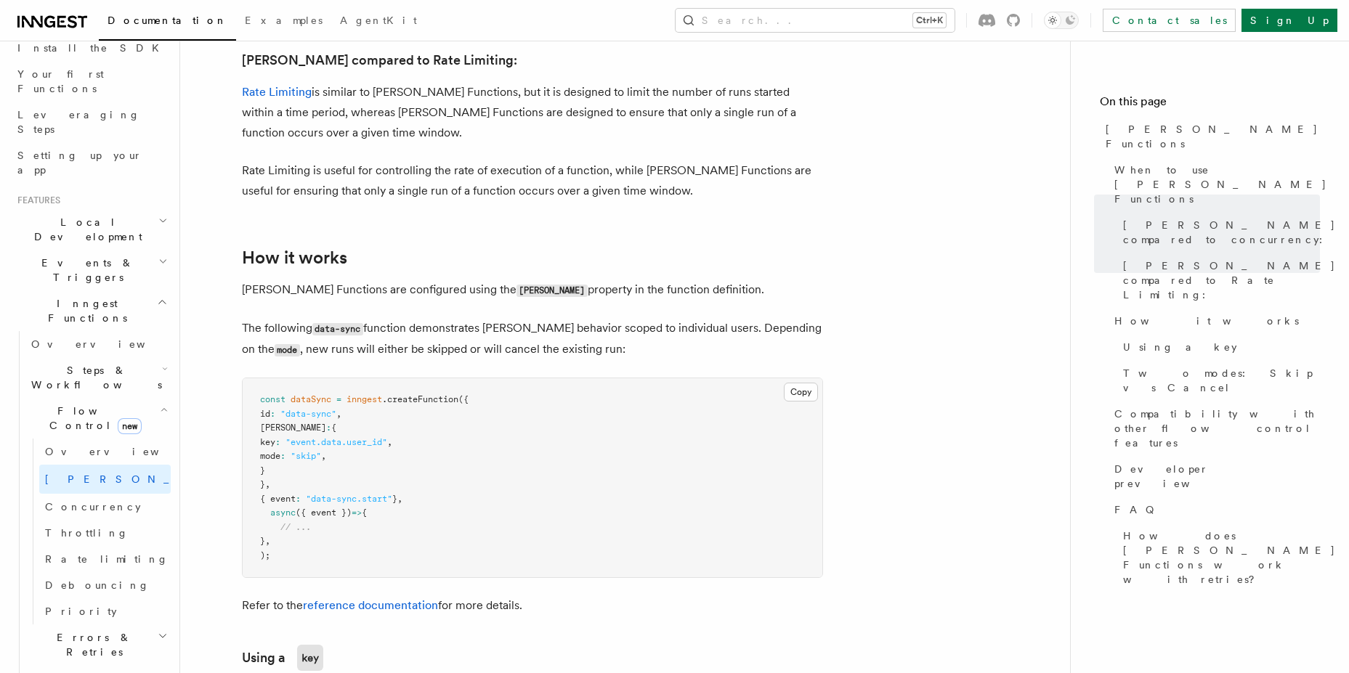
click at [532, 280] on p "[PERSON_NAME] Functions are configured using the [PERSON_NAME] property in the …" at bounding box center [532, 290] width 581 height 21
drag, startPoint x: 532, startPoint y: 265, endPoint x: 506, endPoint y: 315, distance: 56.5
click at [506, 318] on p "The following data-sync function demonstrates [PERSON_NAME] behavior scoped to …" at bounding box center [532, 339] width 581 height 42
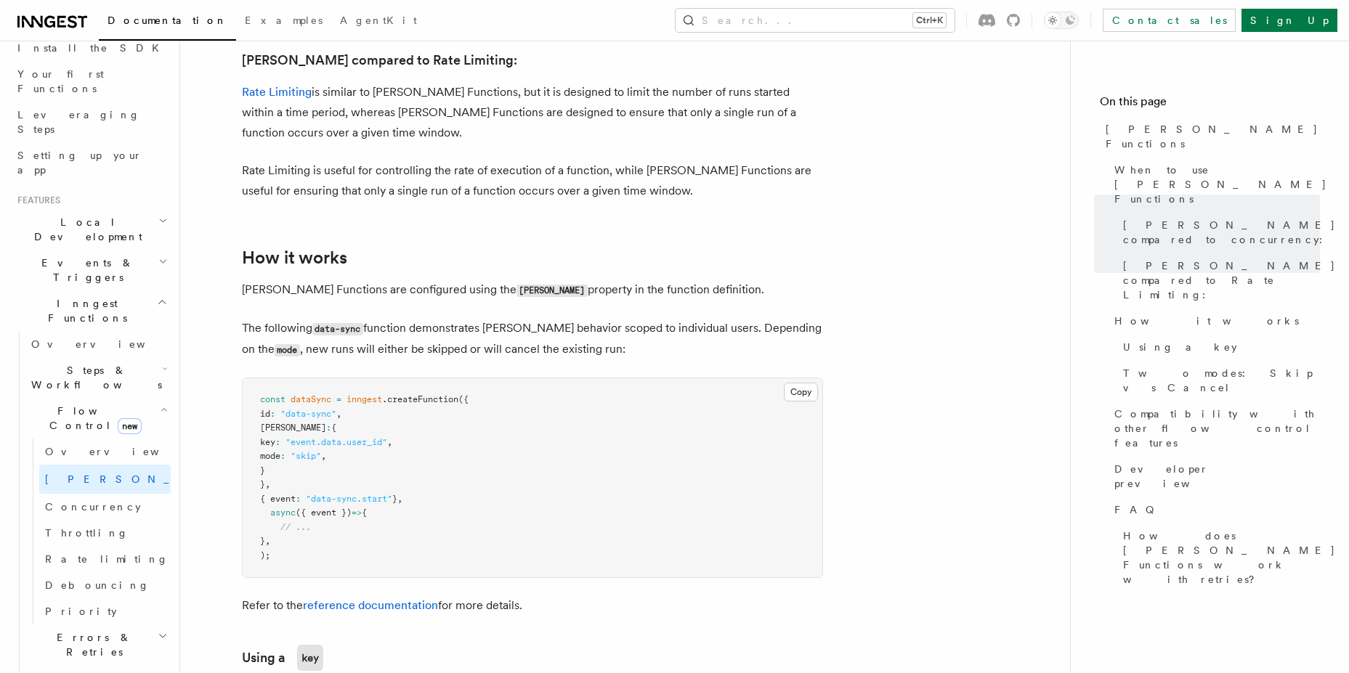
click at [455, 318] on p "The following data-sync function demonstrates [PERSON_NAME] behavior scoped to …" at bounding box center [532, 339] width 581 height 42
click at [450, 318] on p "The following data-sync function demonstrates [PERSON_NAME] behavior scoped to …" at bounding box center [532, 339] width 581 height 42
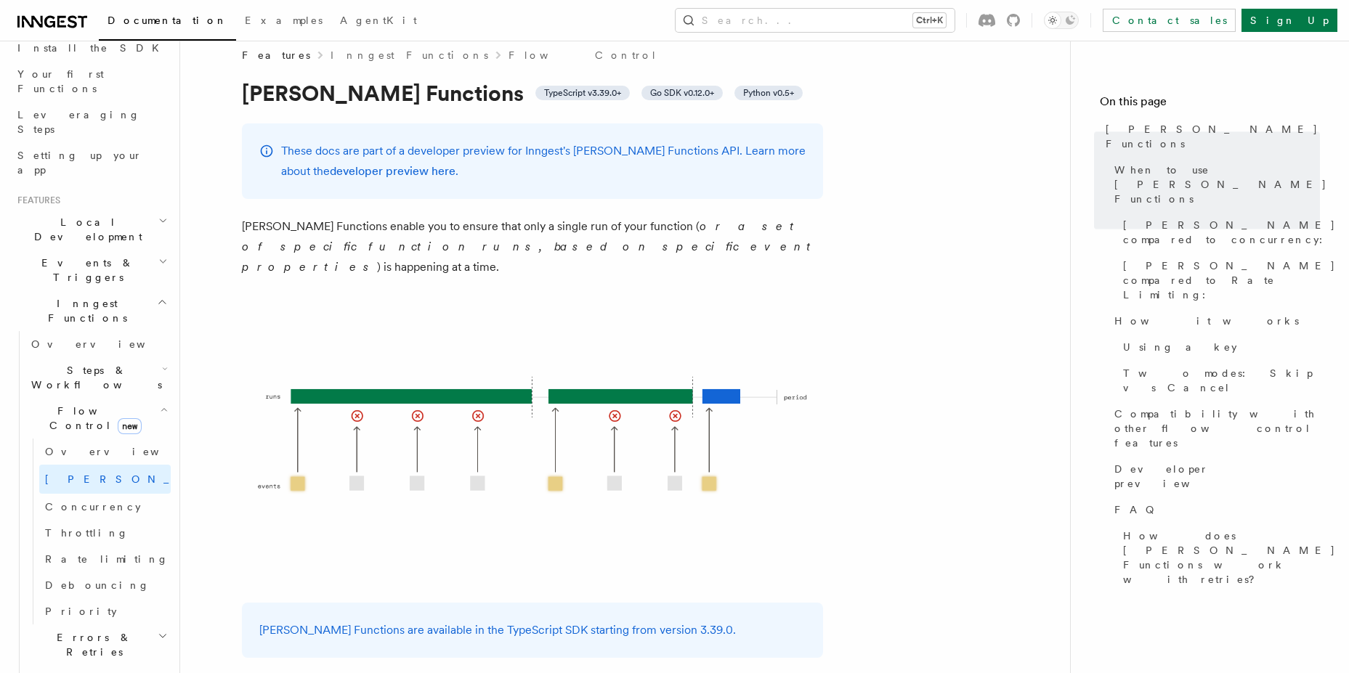
scroll to position [0, 0]
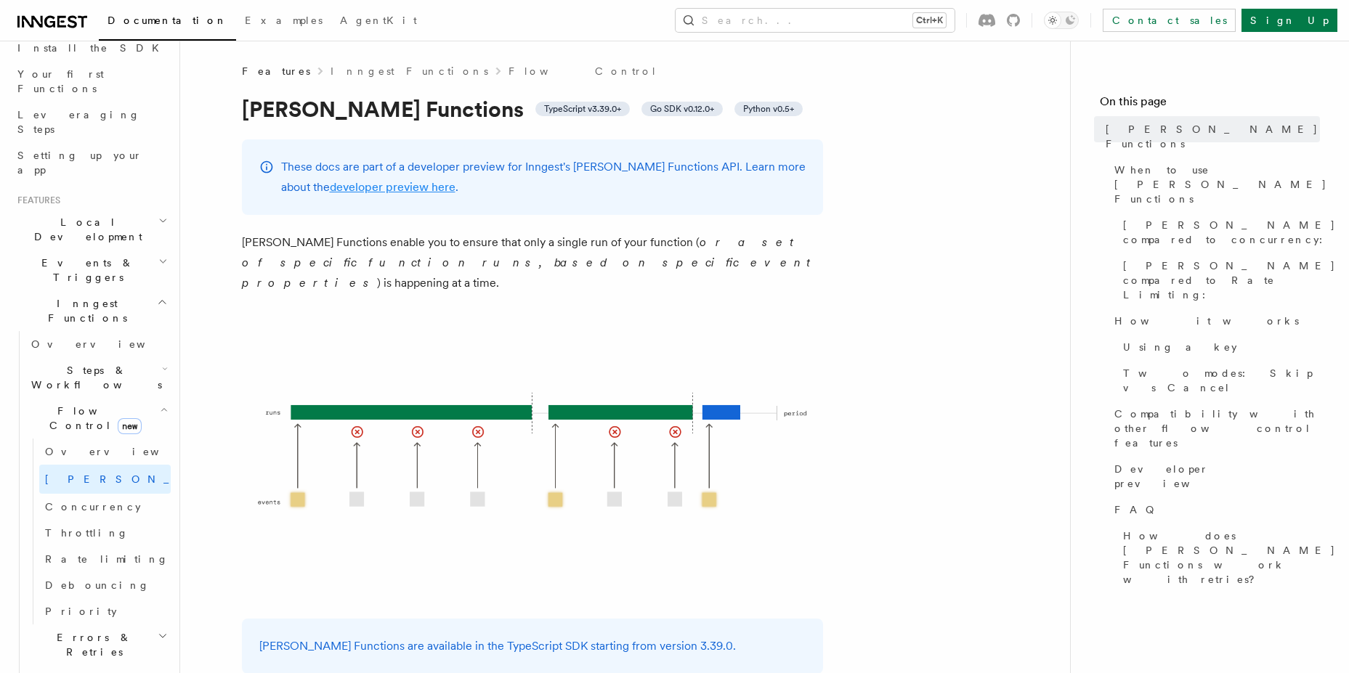
click at [385, 181] on link "developer preview here" at bounding box center [393, 187] width 126 height 14
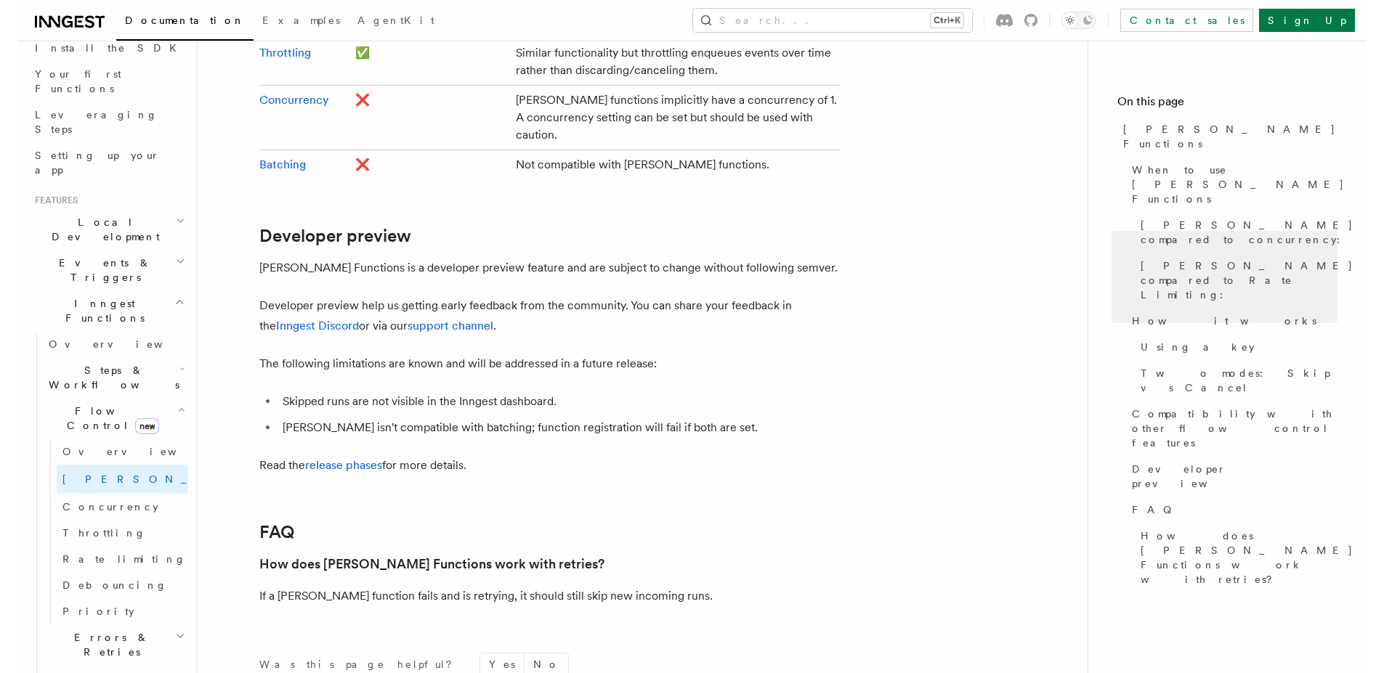
scroll to position [2786, 0]
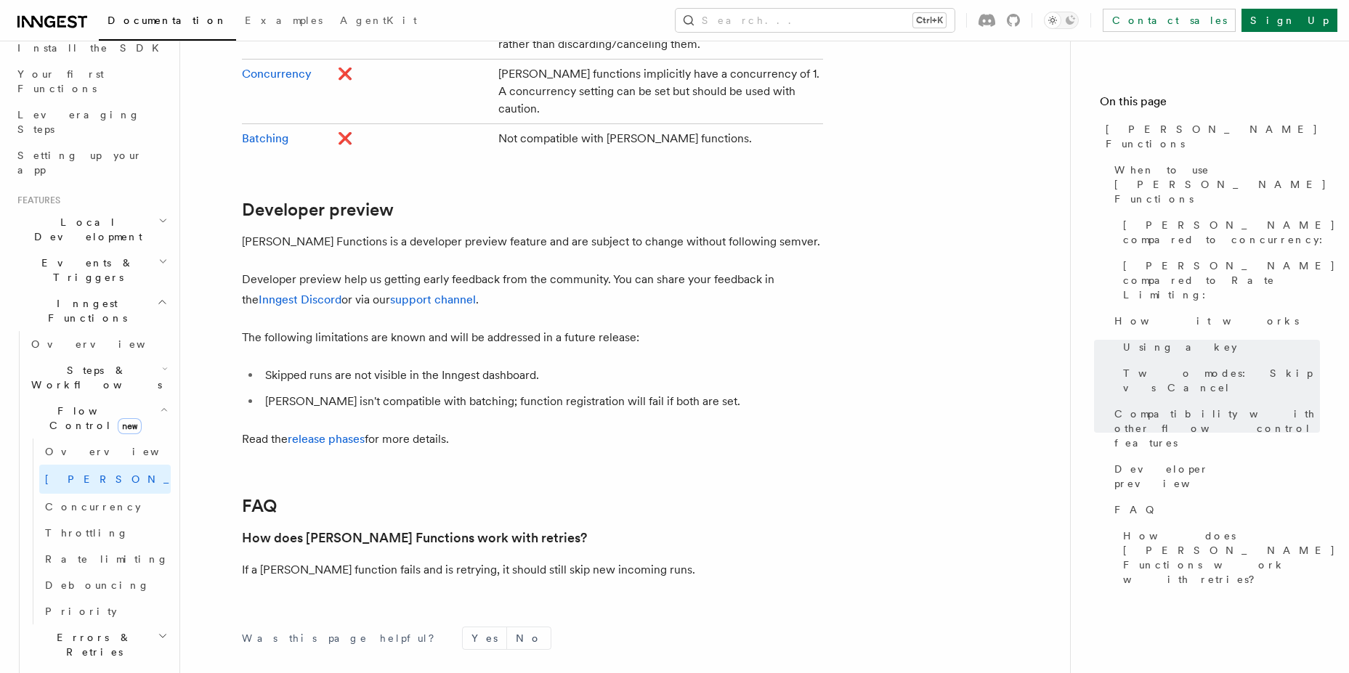
click at [467, 232] on p "[PERSON_NAME] Functions is a developer preview feature and are subject to chang…" at bounding box center [532, 242] width 581 height 20
click at [438, 232] on p "[PERSON_NAME] Functions is a developer preview feature and are subject to chang…" at bounding box center [532, 242] width 581 height 20
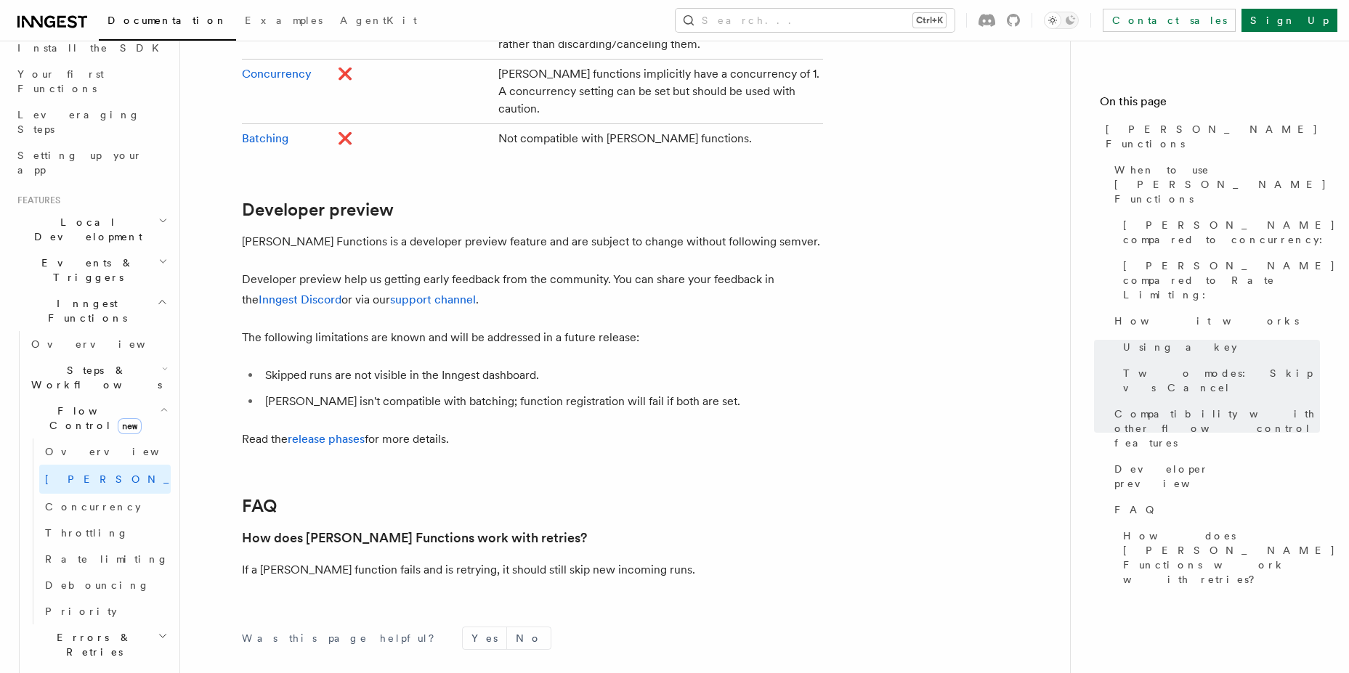
click at [438, 232] on p "[PERSON_NAME] Functions is a developer preview feature and are subject to chang…" at bounding box center [532, 242] width 581 height 20
drag, startPoint x: 438, startPoint y: 106, endPoint x: 403, endPoint y: 341, distance: 237.2
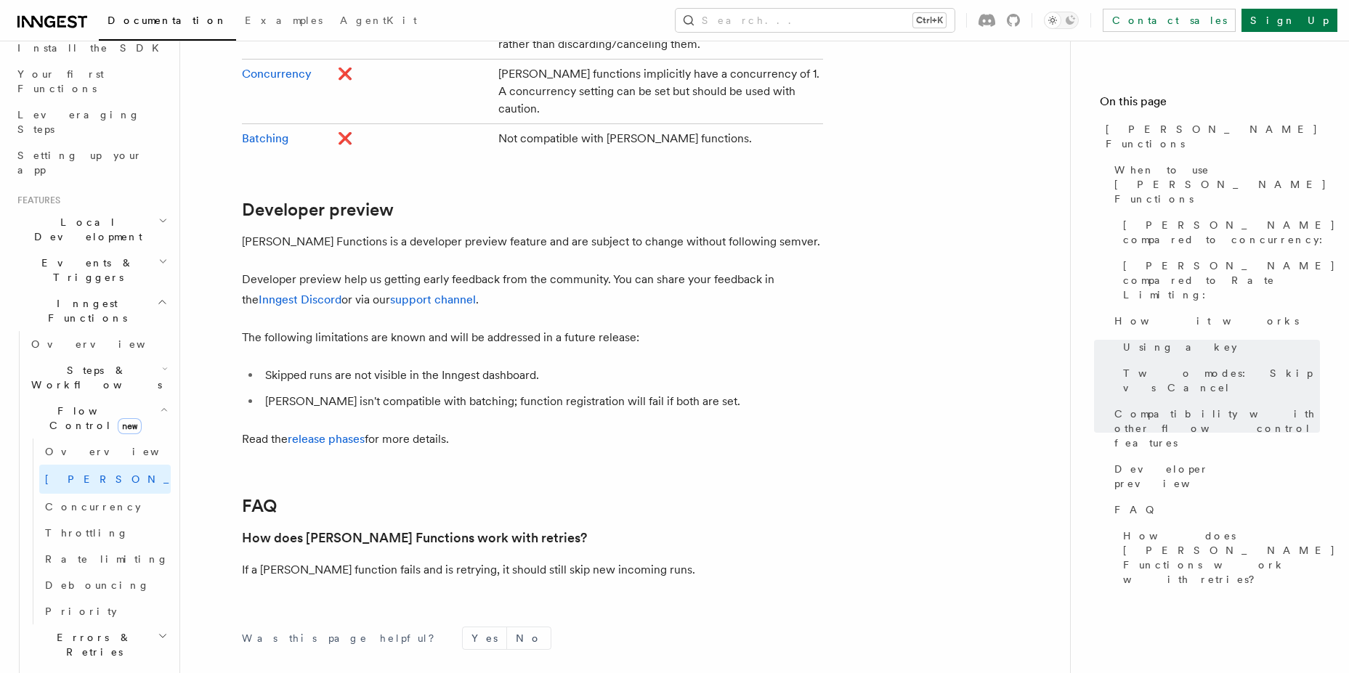
drag, startPoint x: 403, startPoint y: 341, endPoint x: 448, endPoint y: 71, distance: 273.2
click at [448, 200] on h2 "Developer preview" at bounding box center [532, 210] width 581 height 20
drag, startPoint x: 448, startPoint y: 71, endPoint x: 427, endPoint y: 362, distance: 291.3
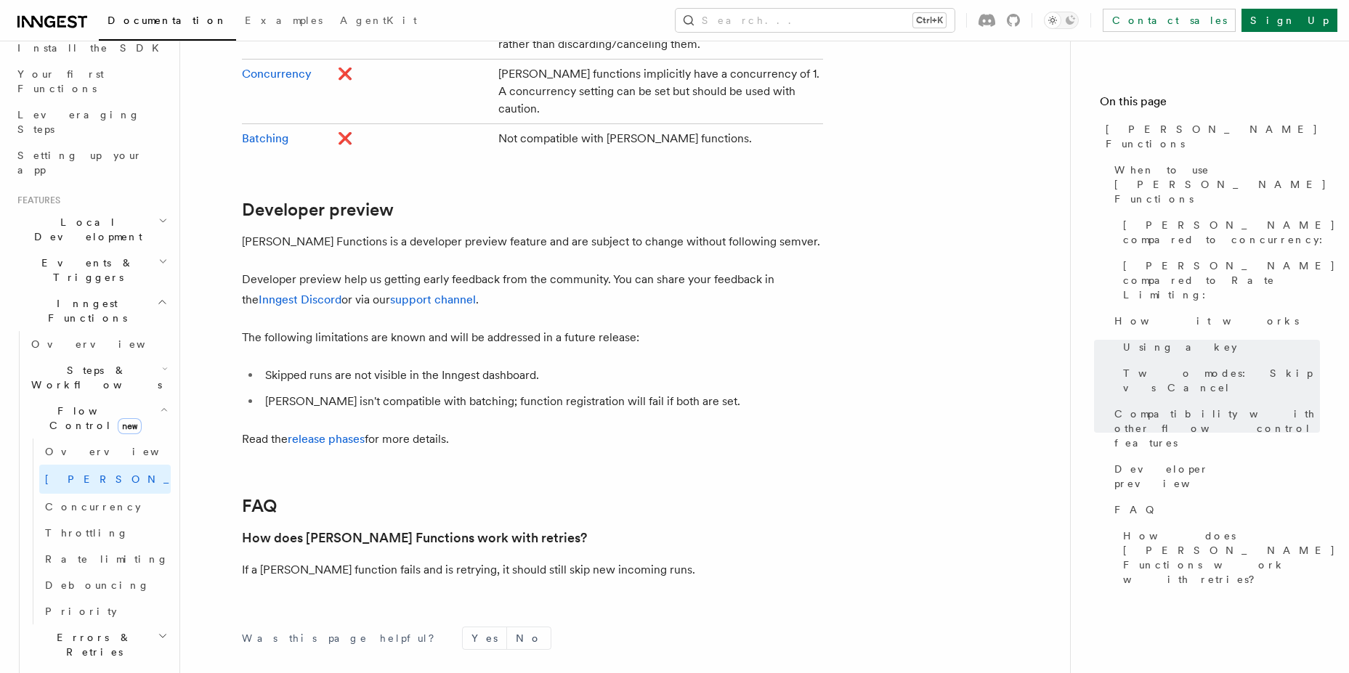
drag, startPoint x: 427, startPoint y: 362, endPoint x: 455, endPoint y: 73, distance: 289.7
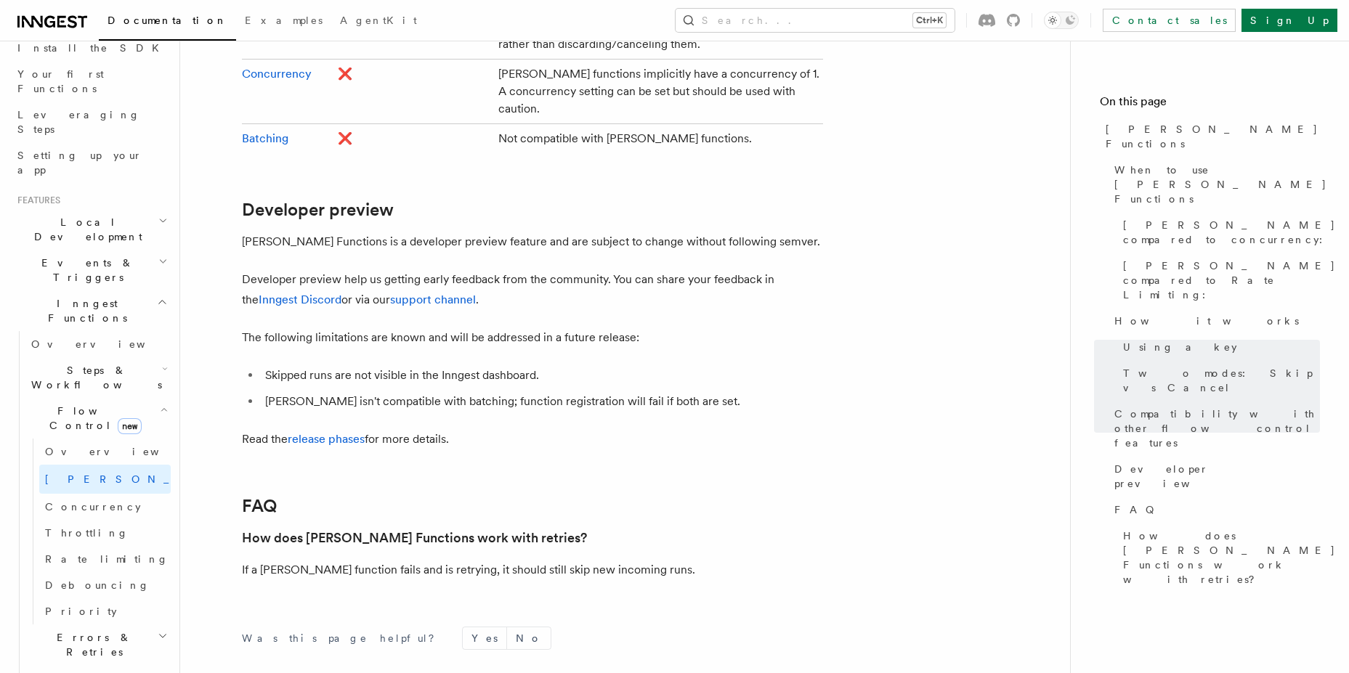
click at [455, 200] on h2 "Developer preview" at bounding box center [532, 210] width 581 height 20
drag, startPoint x: 455, startPoint y: 73, endPoint x: 407, endPoint y: 338, distance: 269.3
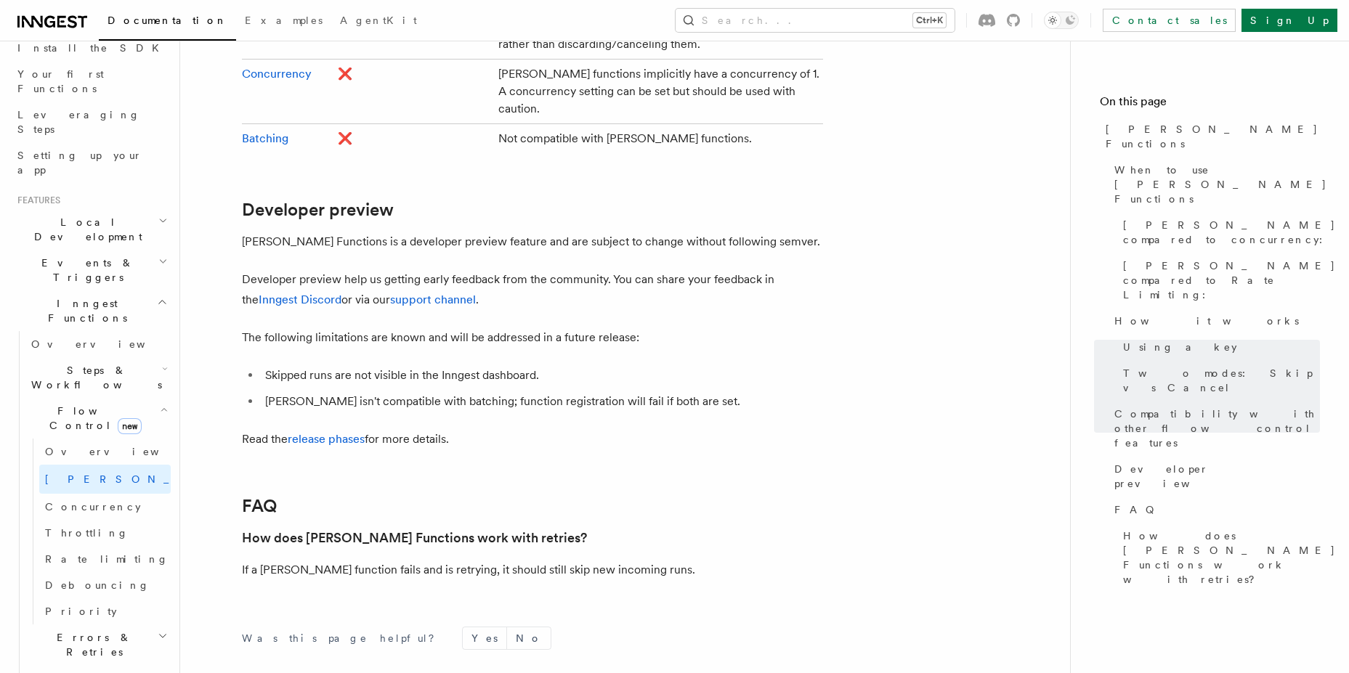
drag, startPoint x: 407, startPoint y: 338, endPoint x: 480, endPoint y: 85, distance: 263.7
click at [480, 200] on h2 "Developer preview" at bounding box center [532, 210] width 581 height 20
